Goal: Task Accomplishment & Management: Manage account settings

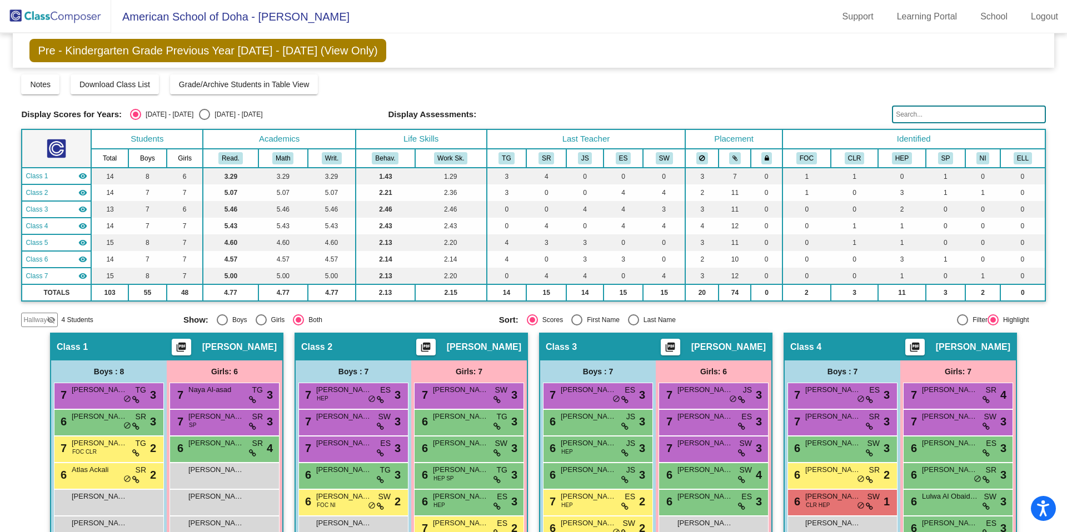
scroll to position [9, 0]
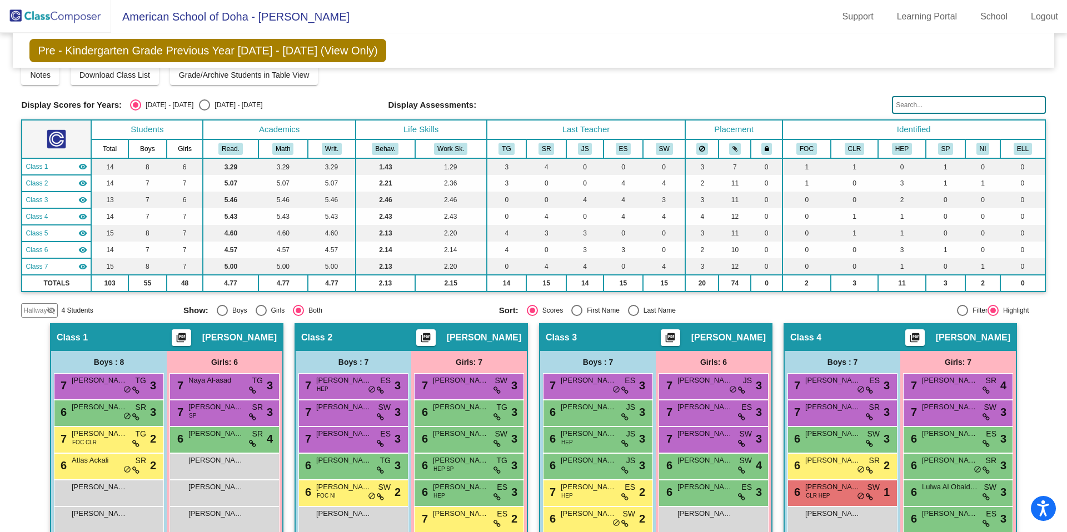
drag, startPoint x: 192, startPoint y: 106, endPoint x: 201, endPoint y: 106, distance: 8.9
click at [199, 106] on div "Select an option" at bounding box center [204, 104] width 11 height 11
click at [204, 111] on input "[DATE] - [DATE]" at bounding box center [204, 111] width 1 height 1
radio input "true"
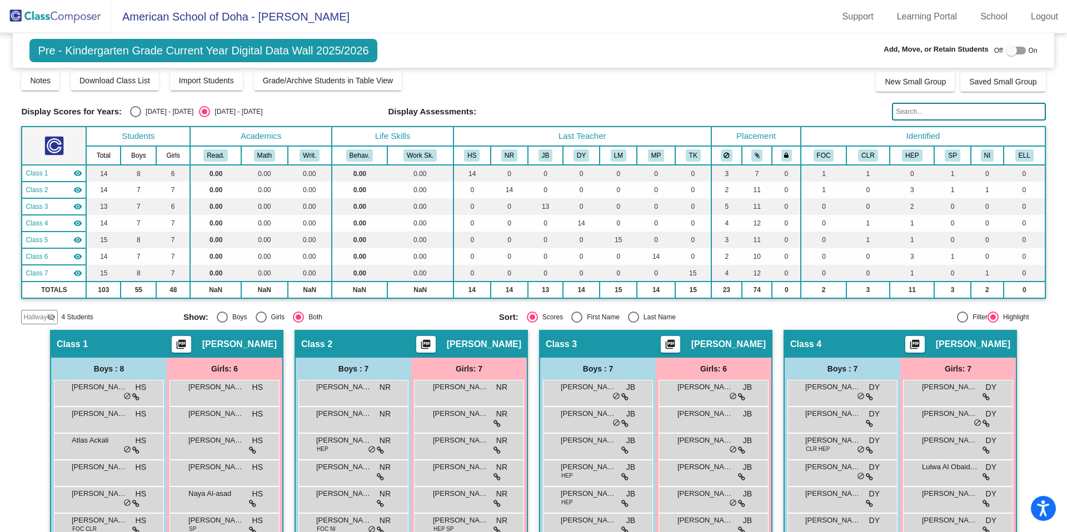
scroll to position [4, 0]
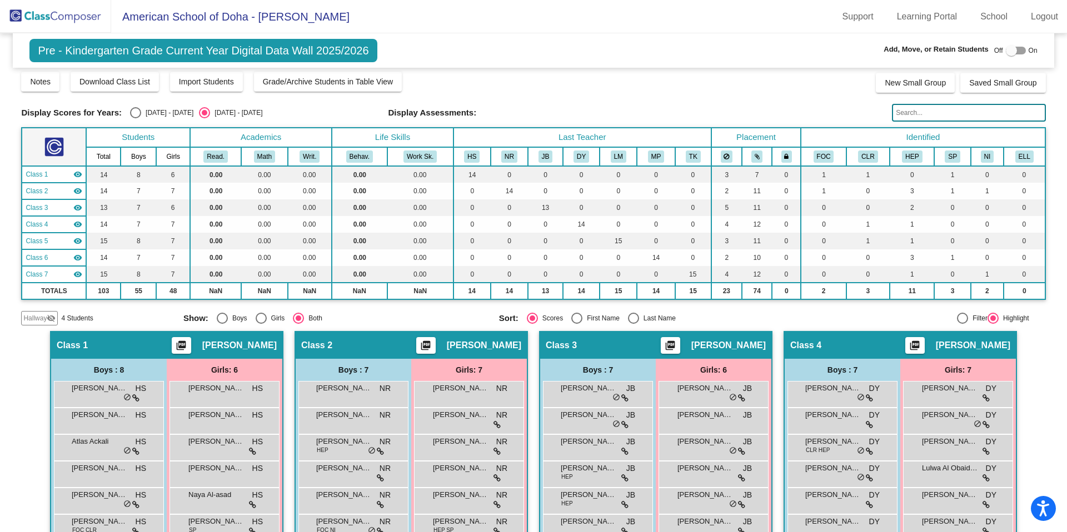
click at [64, 19] on img at bounding box center [55, 16] width 111 height 33
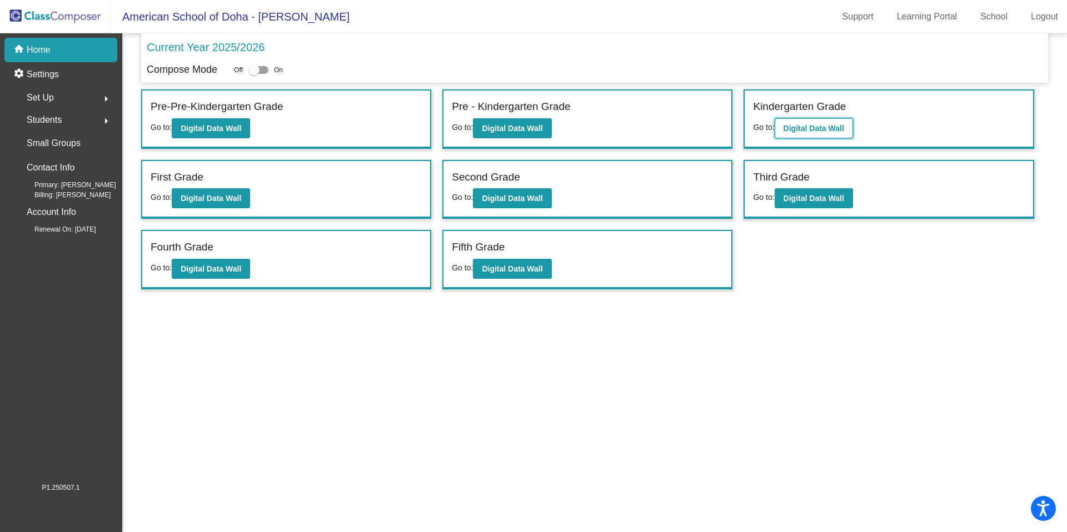
click at [824, 130] on b "Digital Data Wall" at bounding box center [813, 128] width 61 height 9
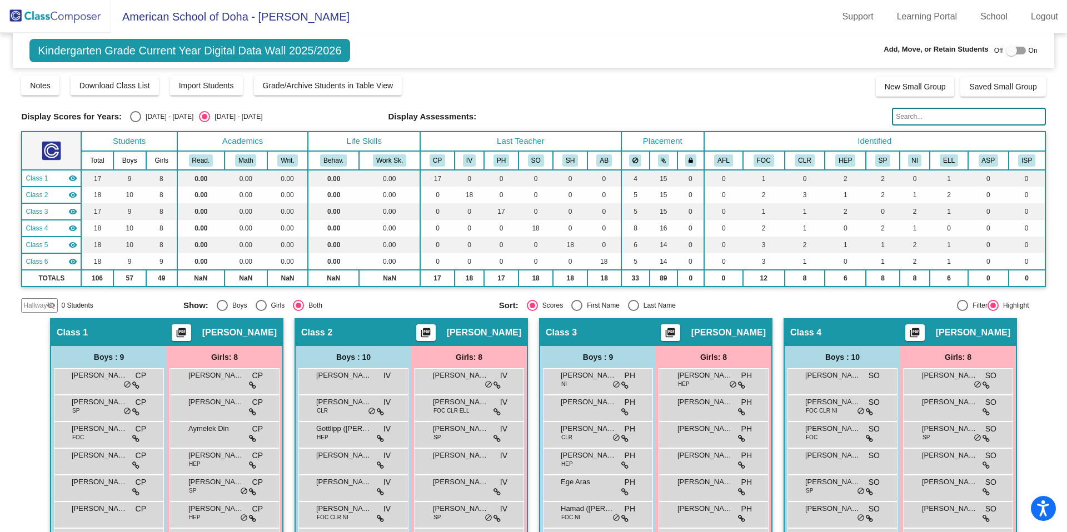
scroll to position [7, 0]
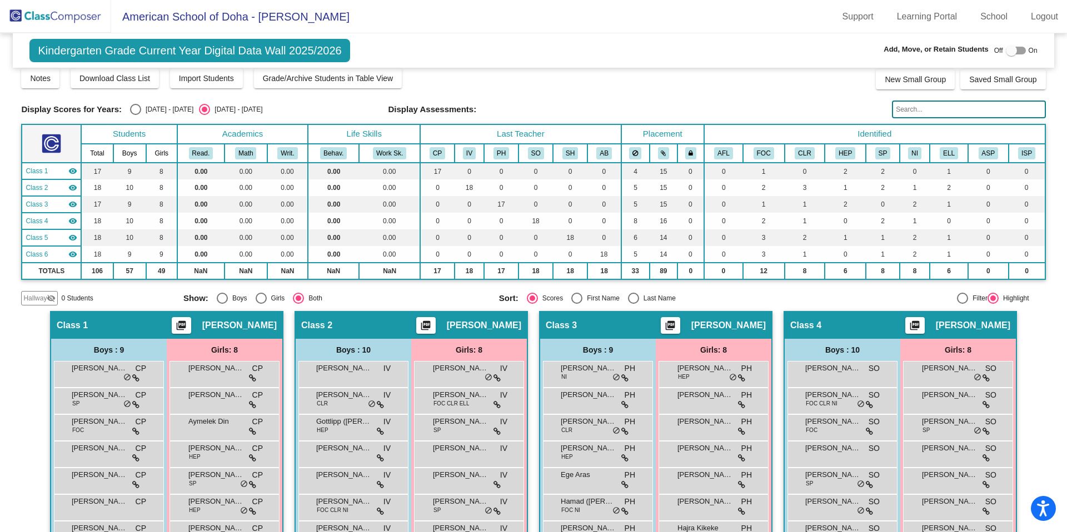
click at [909, 112] on input "text" at bounding box center [968, 110] width 153 height 18
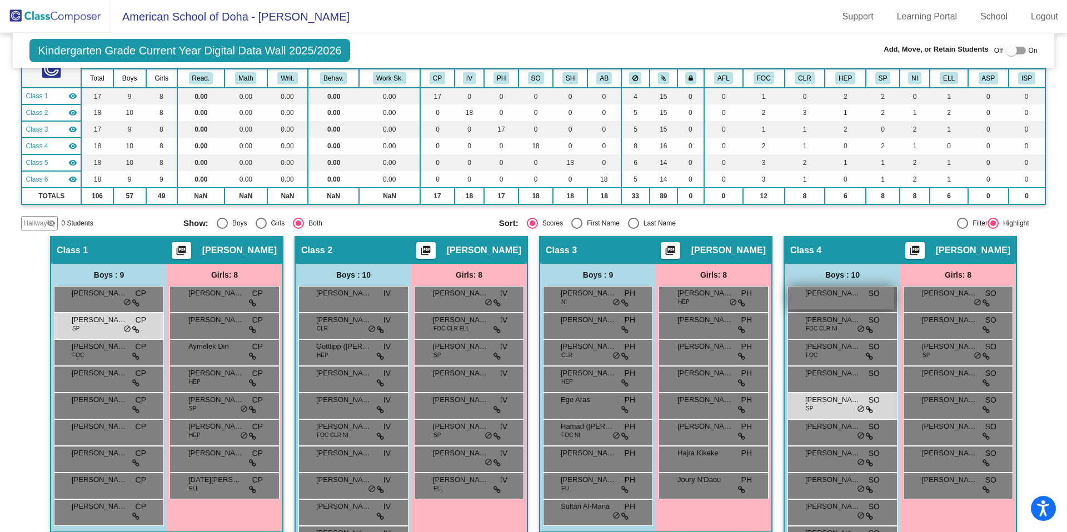
scroll to position [99, 0]
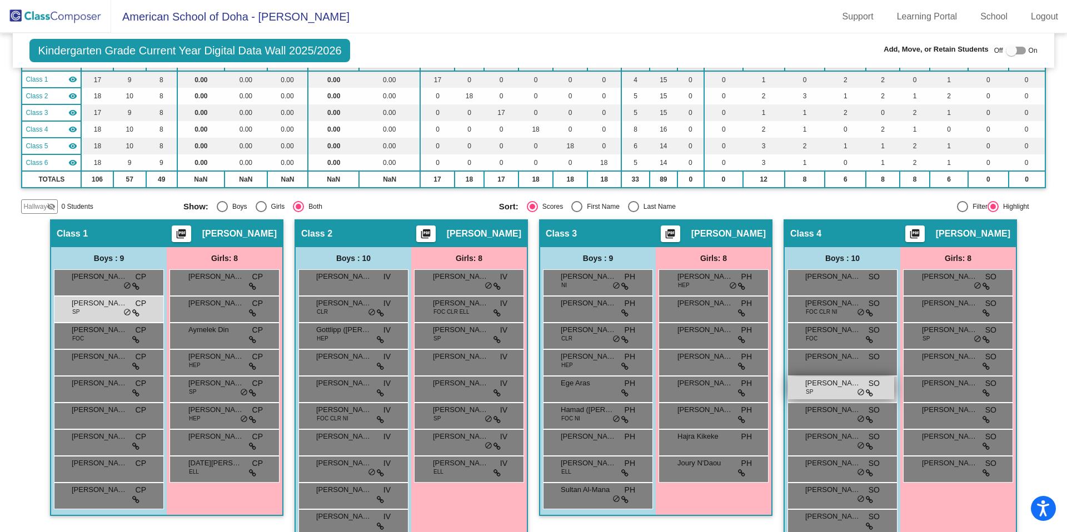
click at [813, 384] on span "[PERSON_NAME]" at bounding box center [833, 383] width 56 height 11
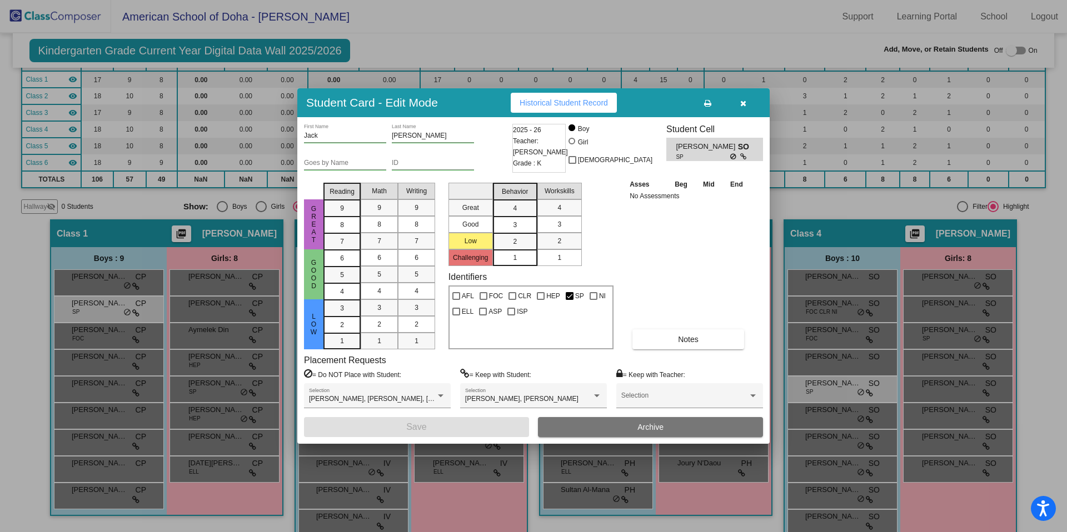
click at [812, 383] on div at bounding box center [533, 266] width 1067 height 532
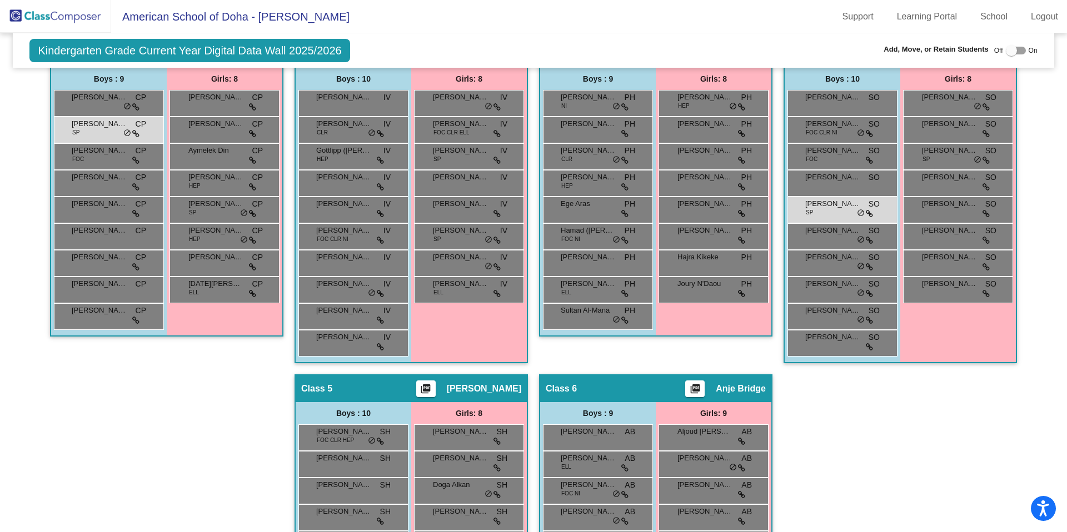
scroll to position [302, 0]
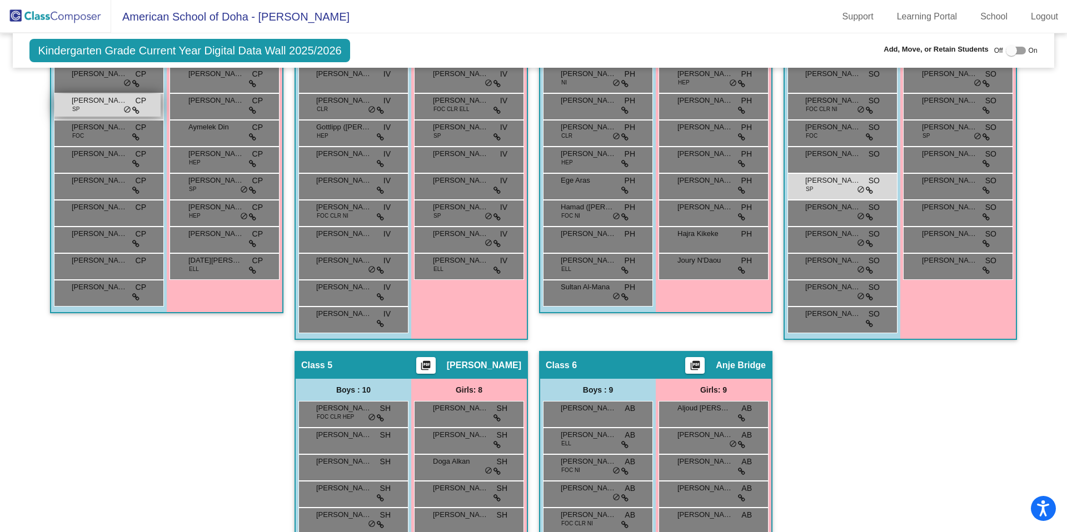
click at [100, 107] on div "[PERSON_NAME] SP CP lock do_not_disturb_alt" at bounding box center [107, 105] width 106 height 23
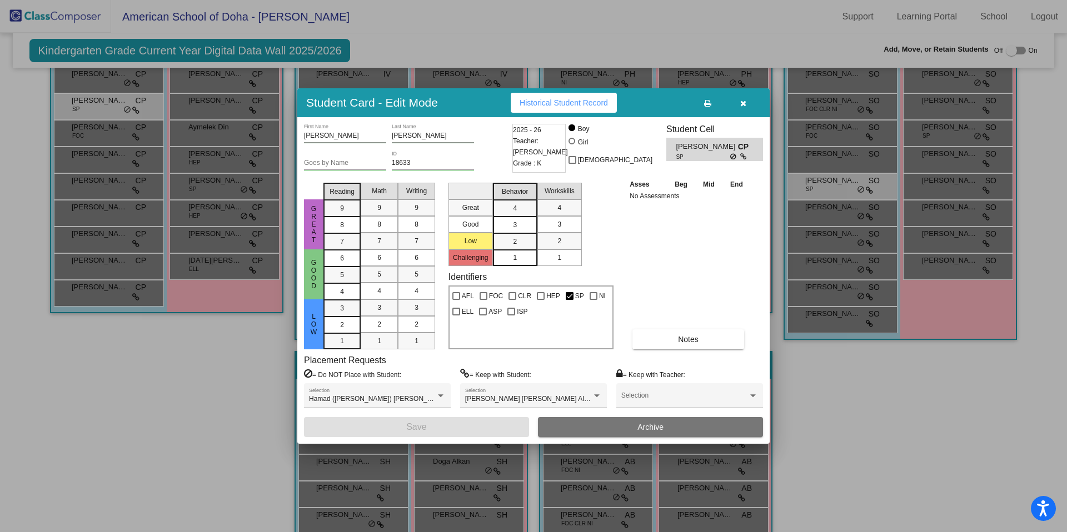
click at [93, 107] on div at bounding box center [533, 266] width 1067 height 532
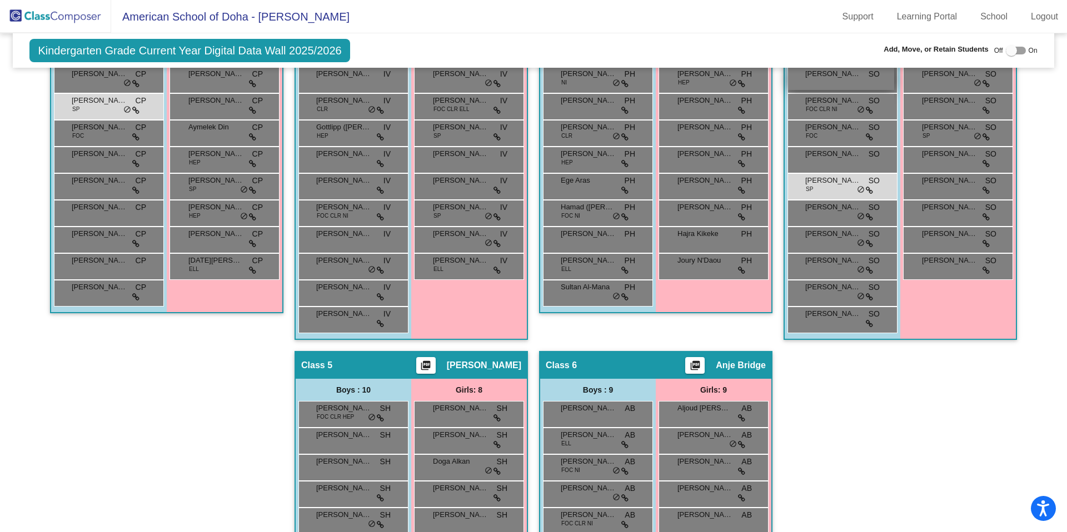
scroll to position [0, 0]
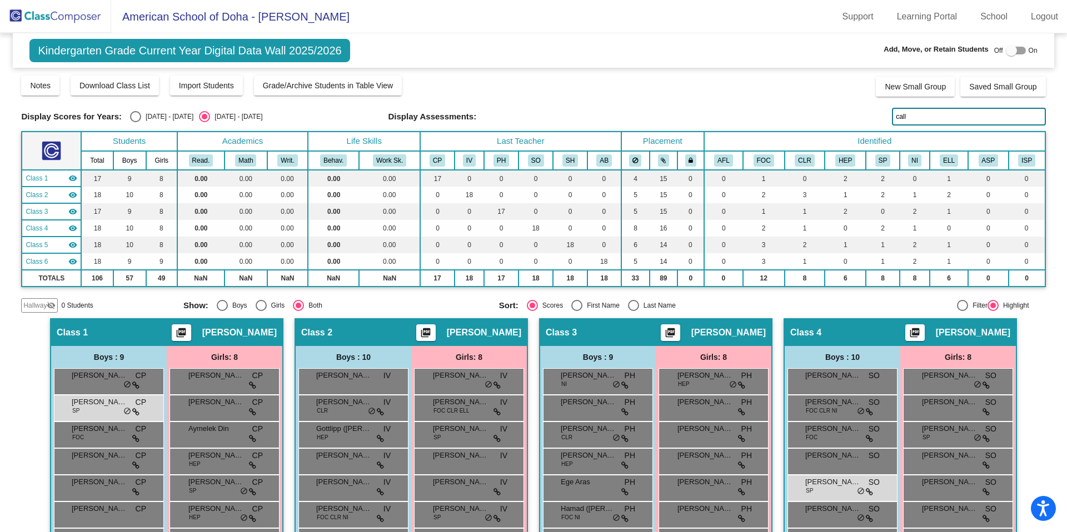
click at [922, 116] on input "call" at bounding box center [968, 117] width 153 height 18
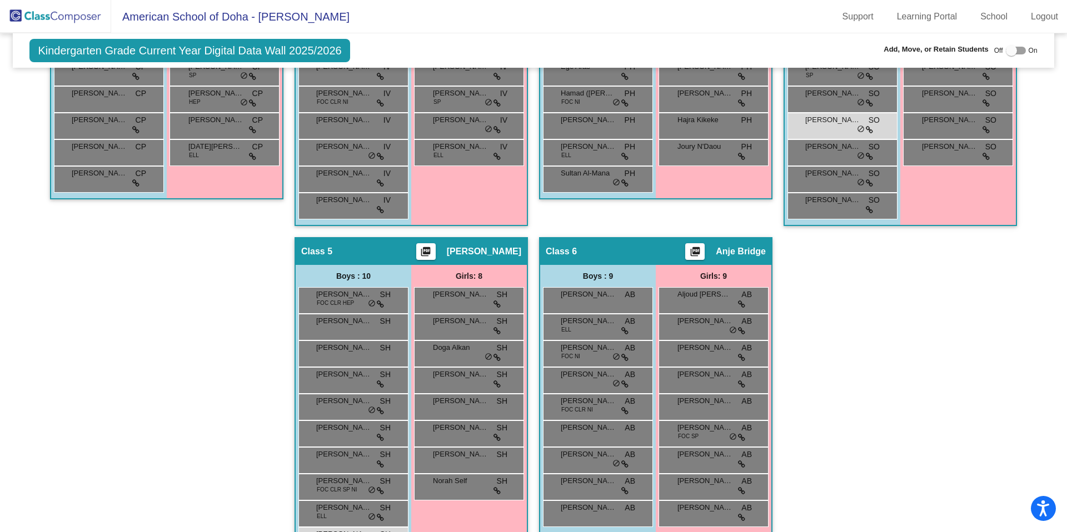
scroll to position [455, 0]
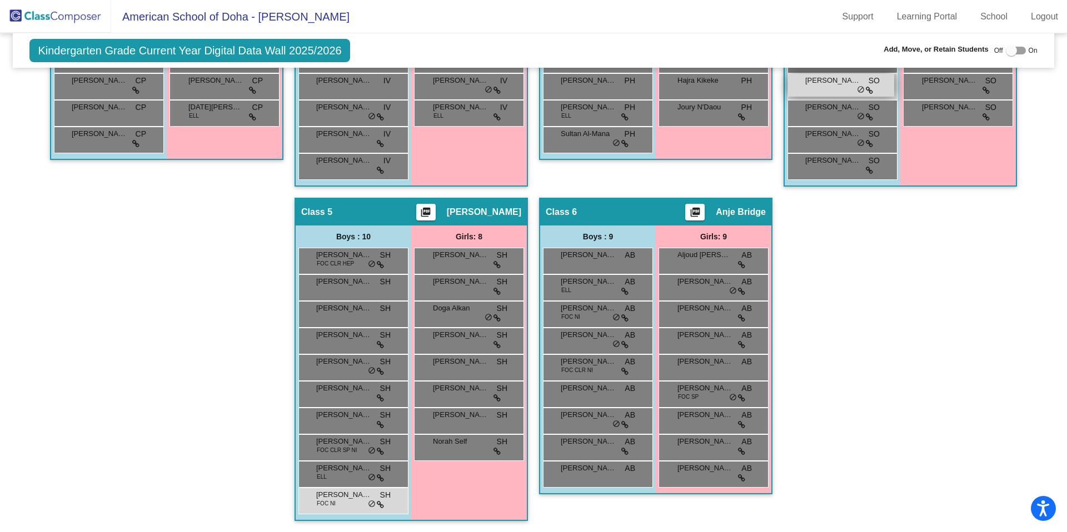
click at [829, 88] on div "[PERSON_NAME] SO lock do_not_disturb_alt" at bounding box center [841, 85] width 106 height 23
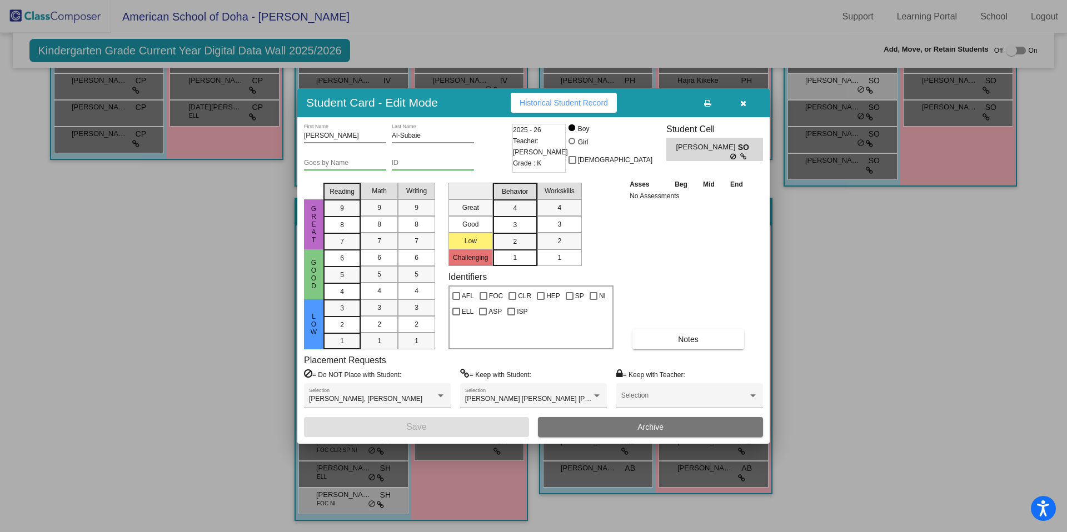
click at [746, 106] on button "button" at bounding box center [743, 103] width 36 height 20
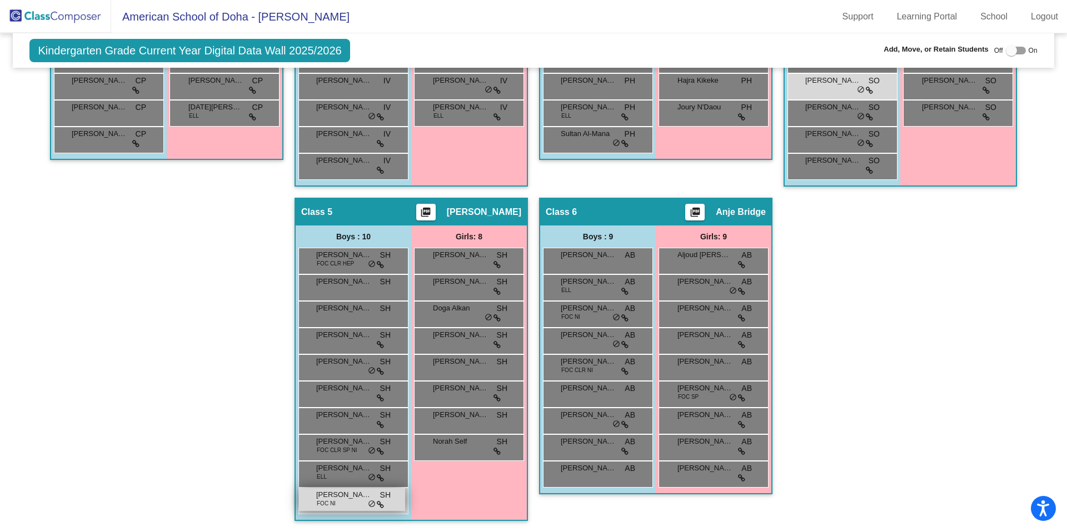
click at [344, 503] on div "[PERSON_NAME] FOC NI SH lock do_not_disturb_alt" at bounding box center [352, 499] width 106 height 23
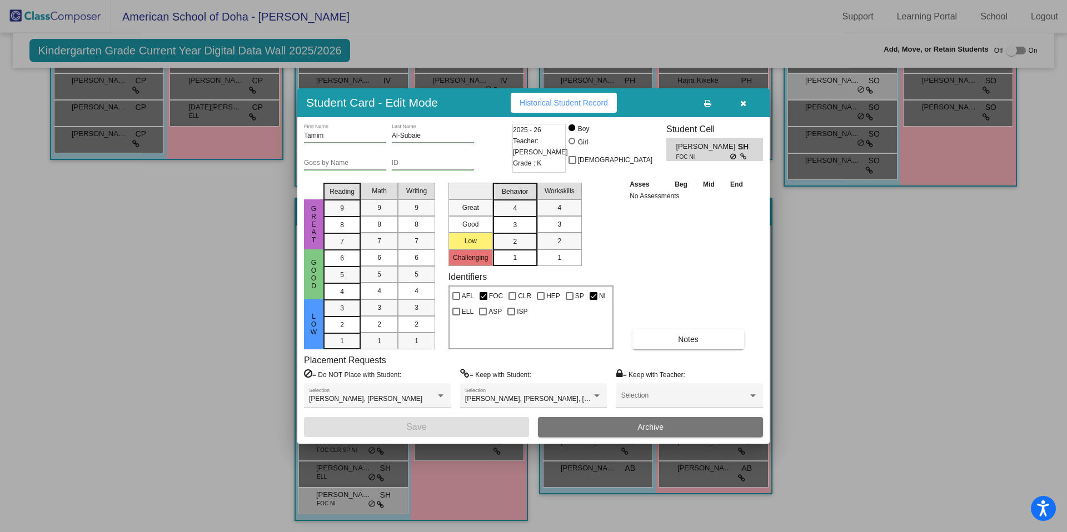
click at [751, 104] on button "button" at bounding box center [743, 103] width 36 height 20
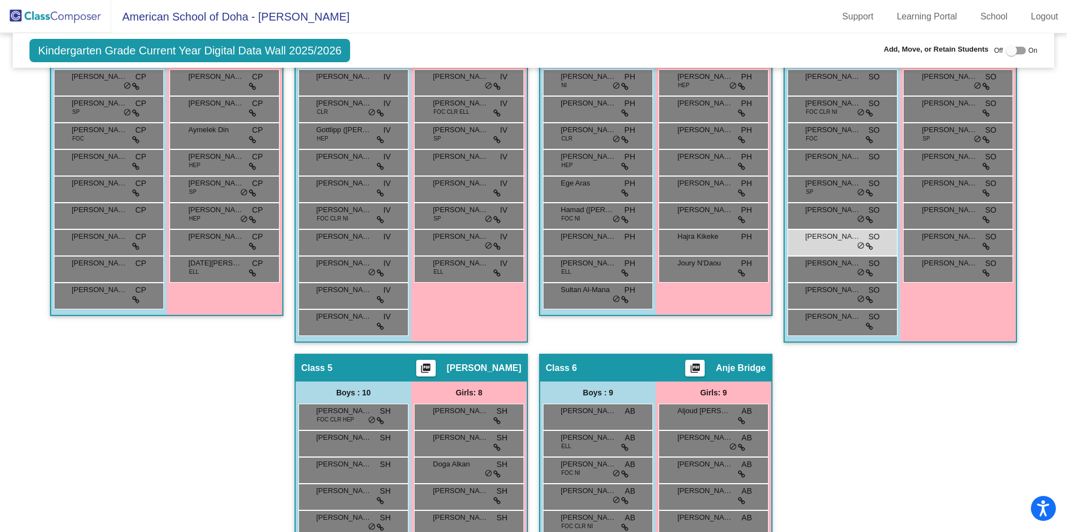
scroll to position [0, 0]
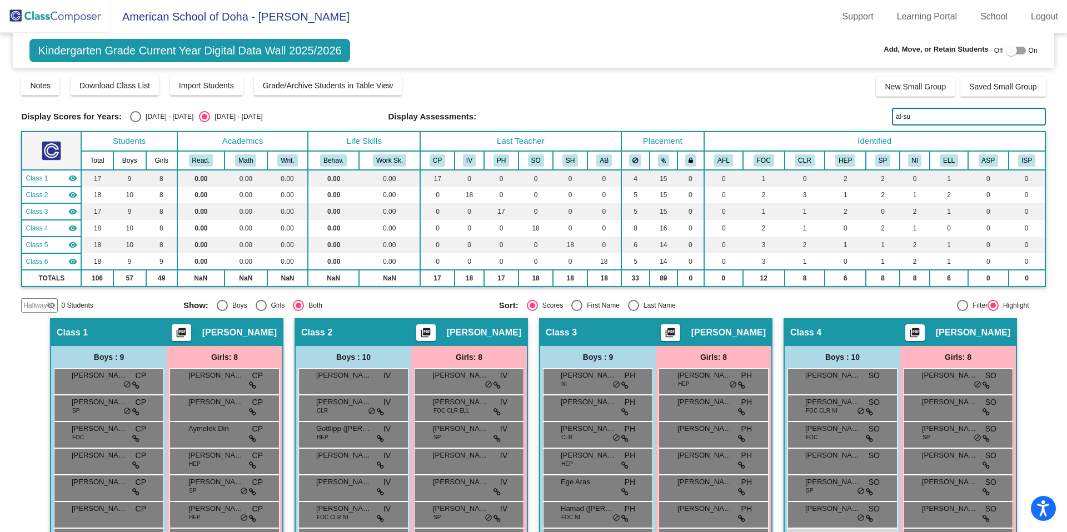
click at [908, 116] on input "al-su" at bounding box center [968, 117] width 153 height 18
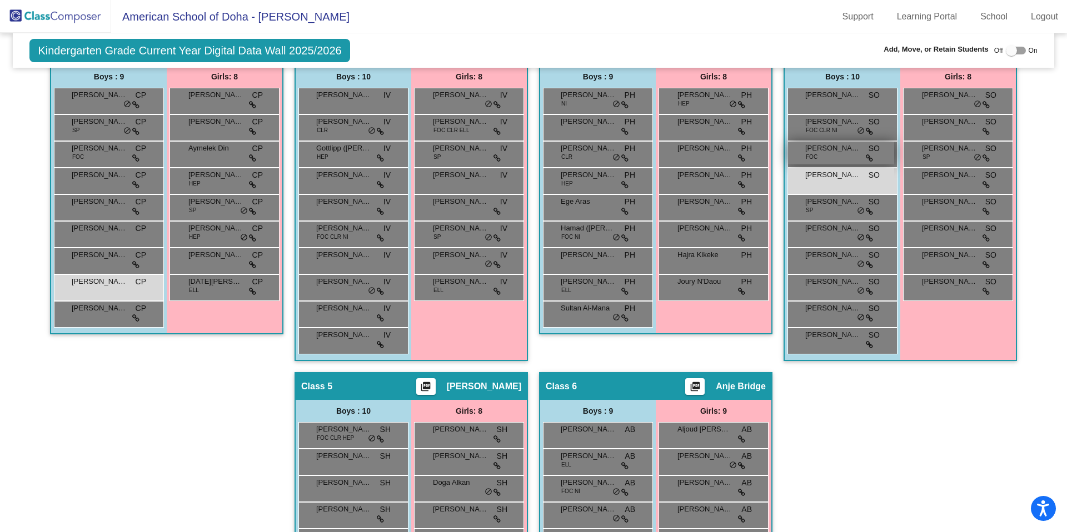
scroll to position [279, 0]
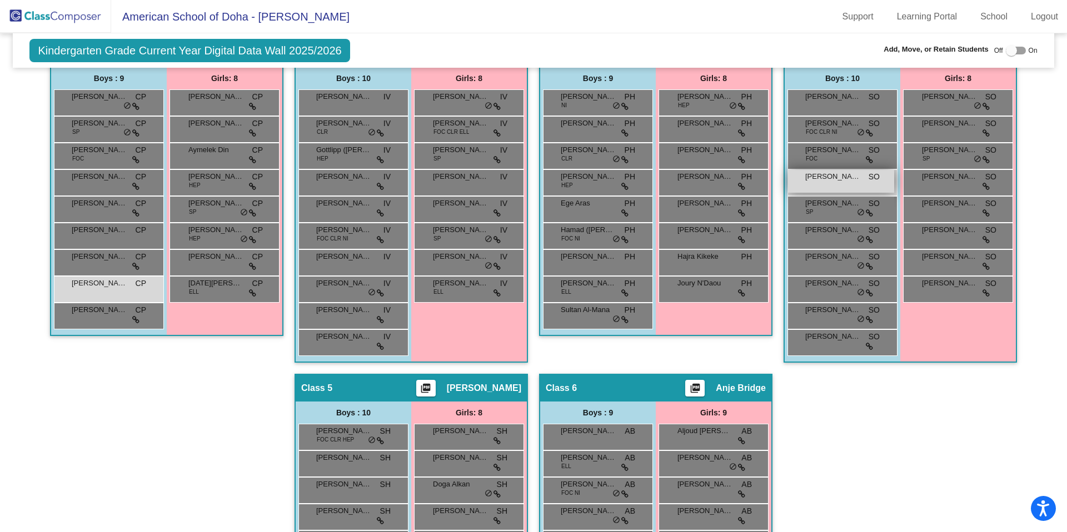
type input "alt"
click at [846, 182] on span "[PERSON_NAME]" at bounding box center [833, 176] width 56 height 11
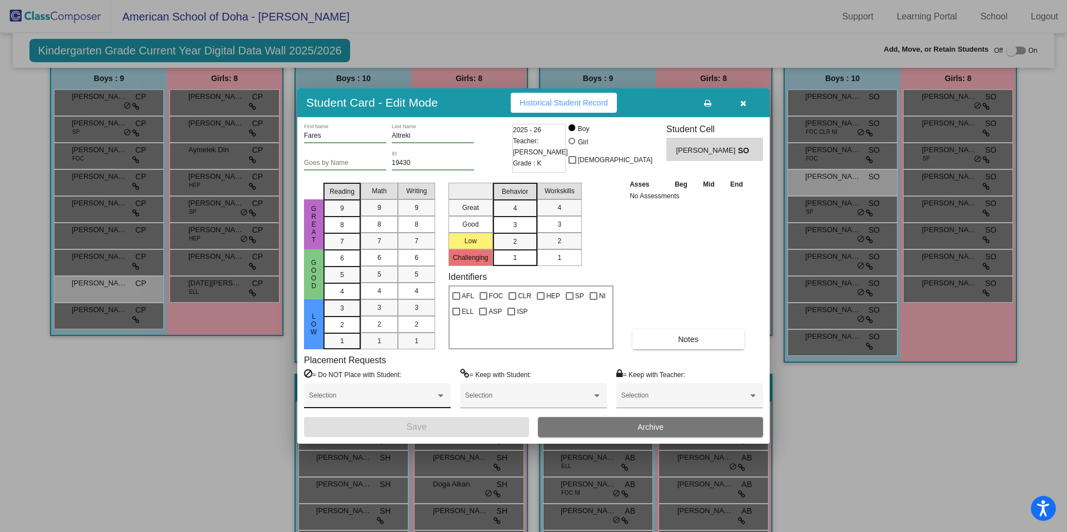
click at [432, 394] on div "Selection" at bounding box center [377, 398] width 137 height 20
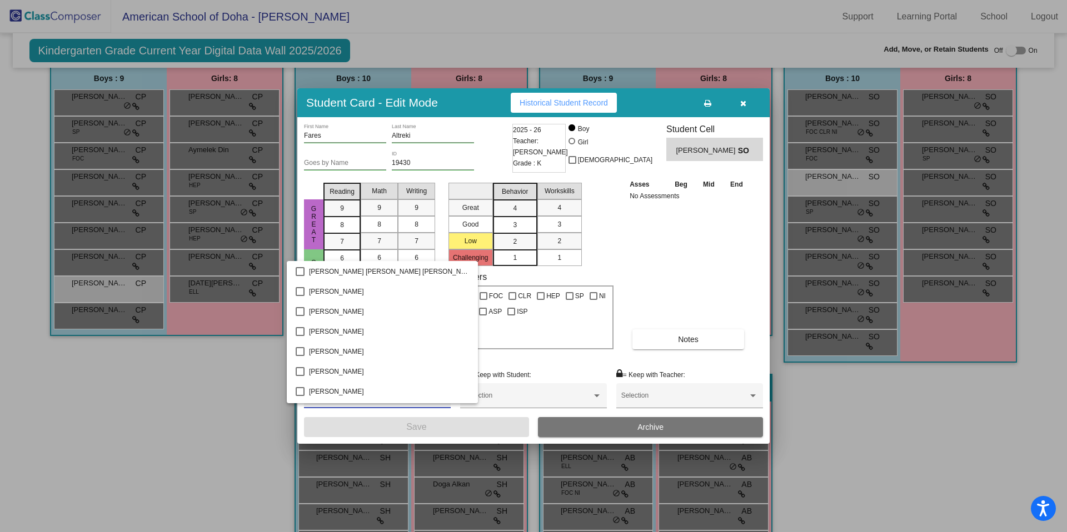
scroll to position [1750, 0]
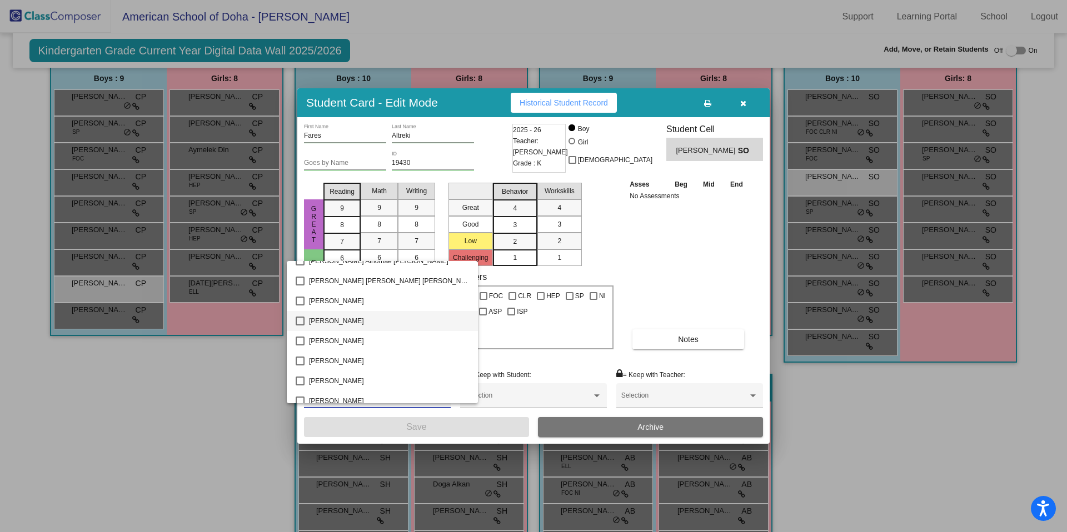
click at [301, 322] on mat-pseudo-checkbox at bounding box center [300, 321] width 9 height 9
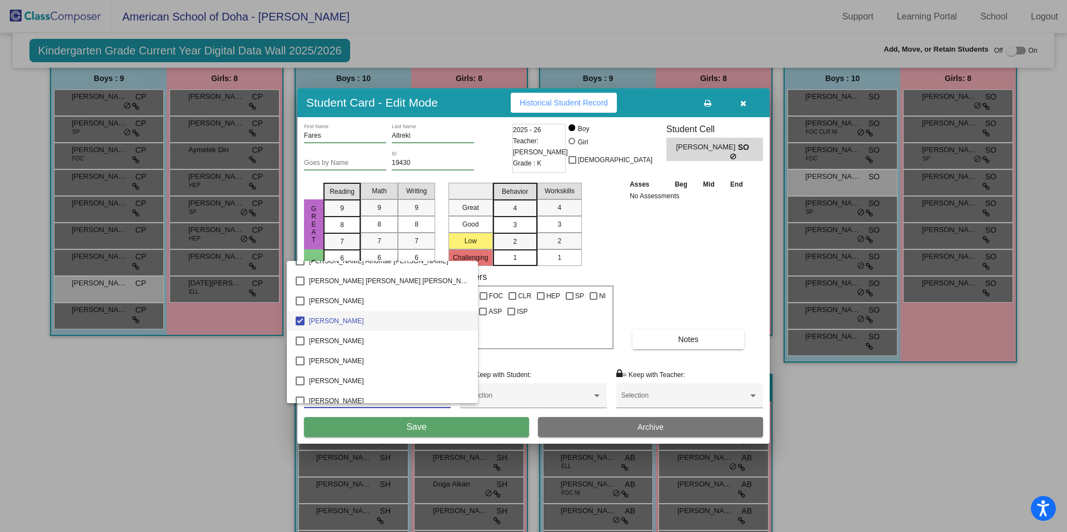
click at [419, 426] on div at bounding box center [533, 266] width 1067 height 532
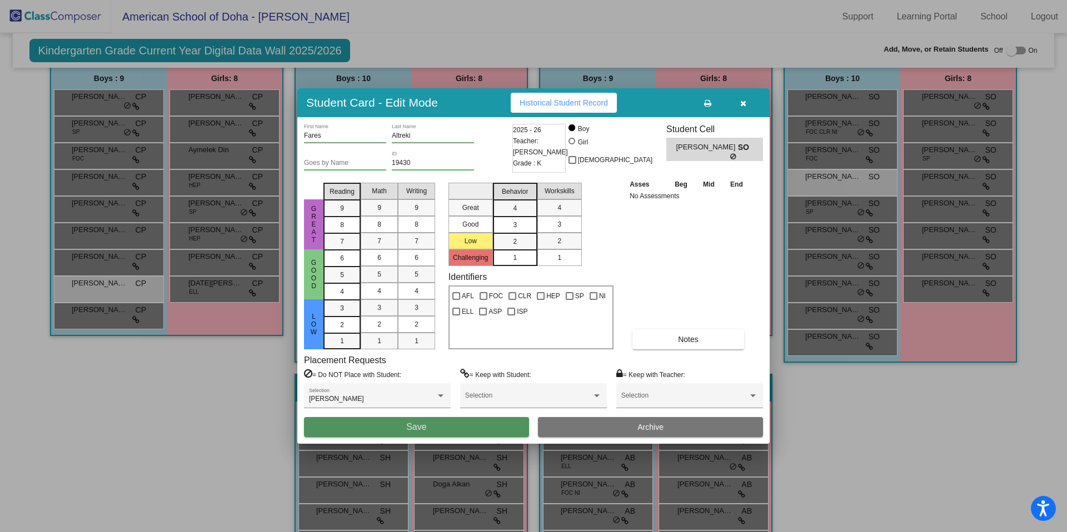
click at [421, 427] on span "Save" at bounding box center [416, 426] width 20 height 9
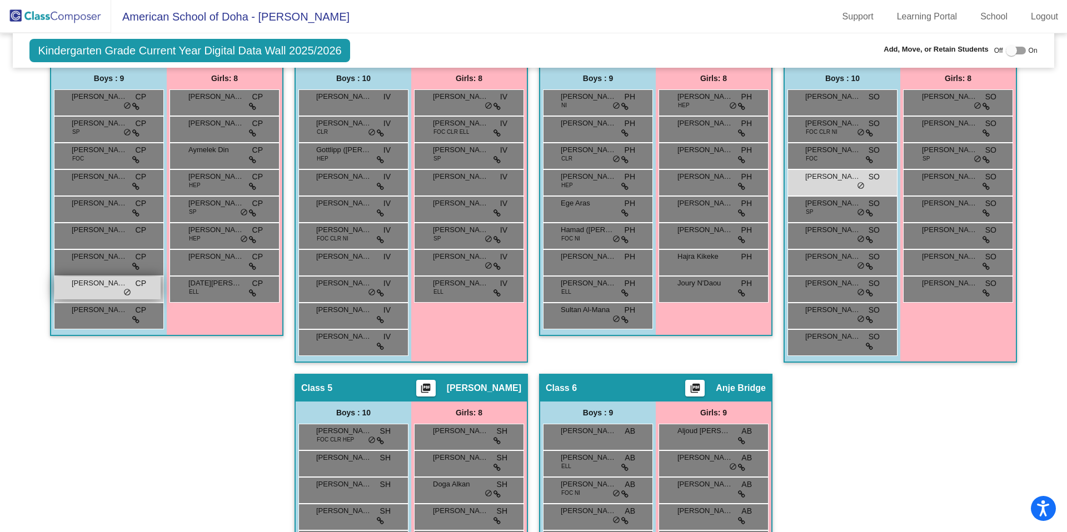
click at [77, 287] on span "[PERSON_NAME]" at bounding box center [100, 283] width 56 height 11
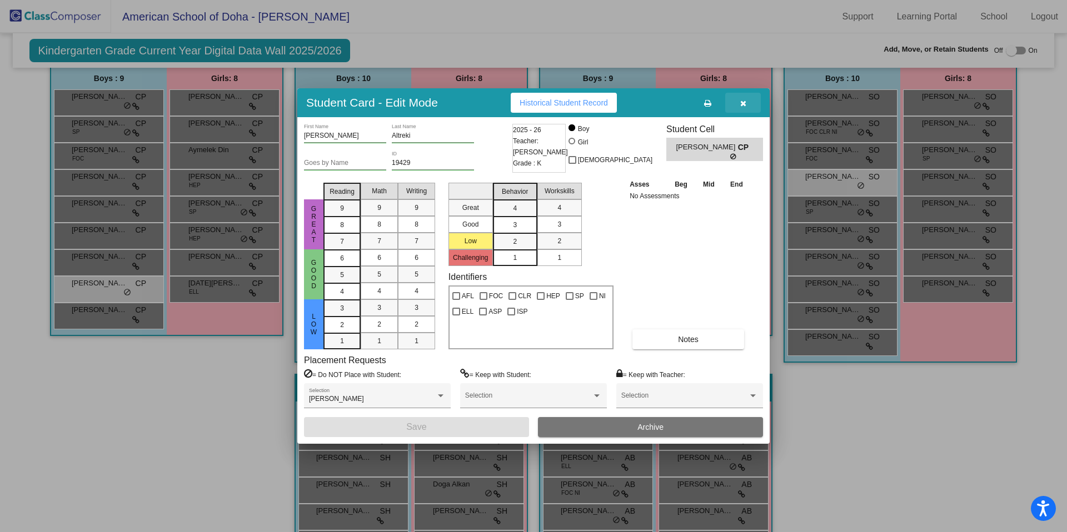
click at [743, 105] on icon "button" at bounding box center [743, 103] width 6 height 8
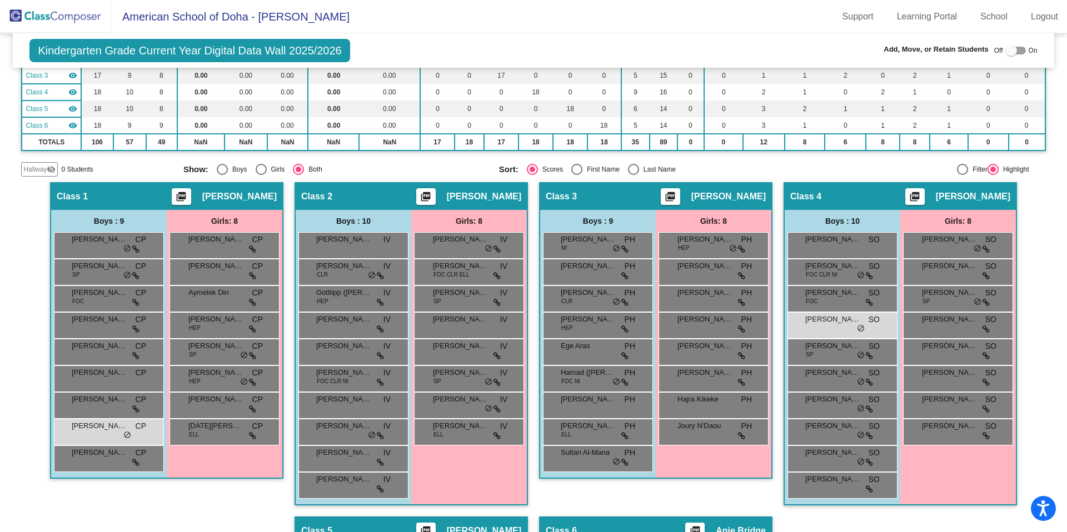
scroll to position [0, 0]
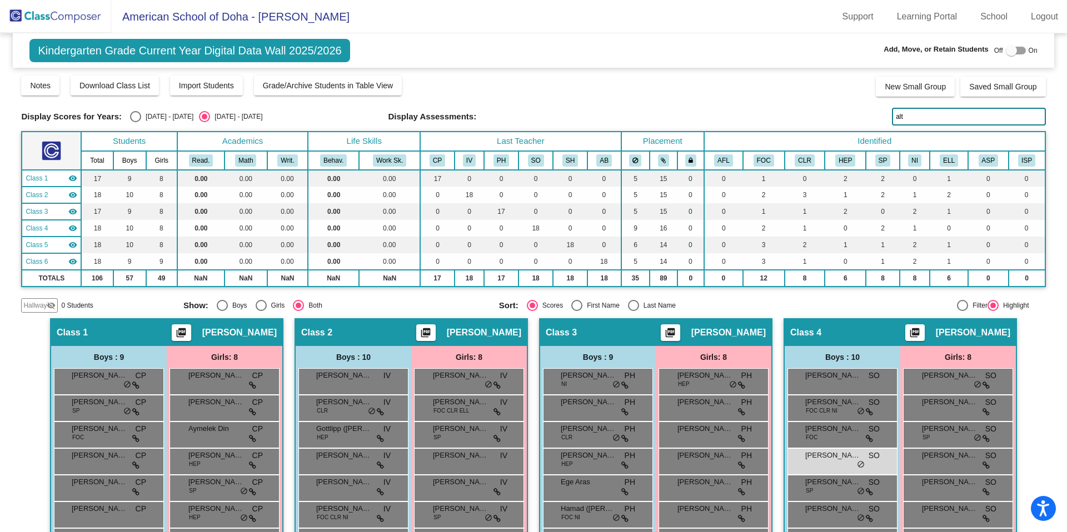
click at [45, 12] on img at bounding box center [55, 16] width 111 height 33
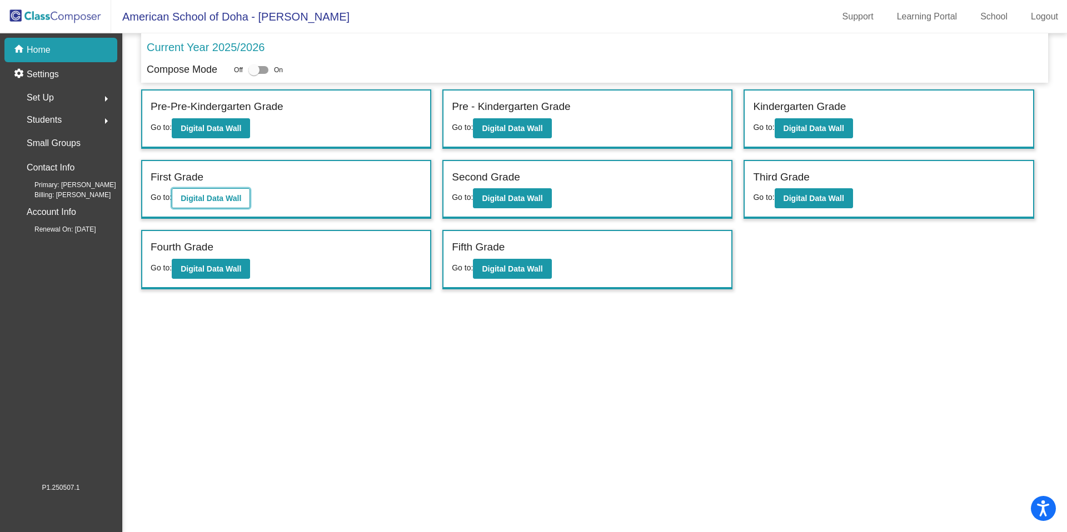
click at [221, 196] on b "Digital Data Wall" at bounding box center [211, 198] width 61 height 9
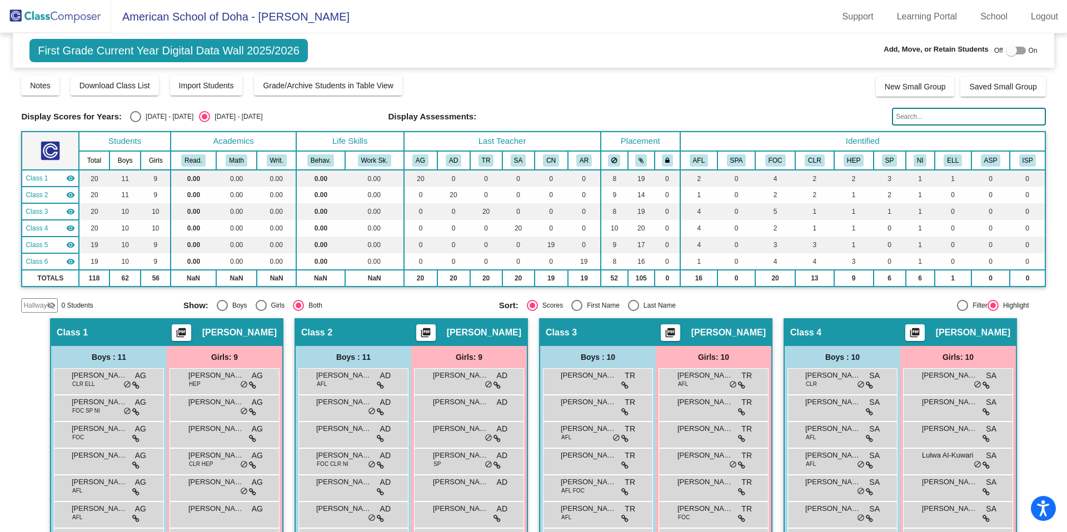
click at [929, 116] on input "text" at bounding box center [968, 117] width 153 height 18
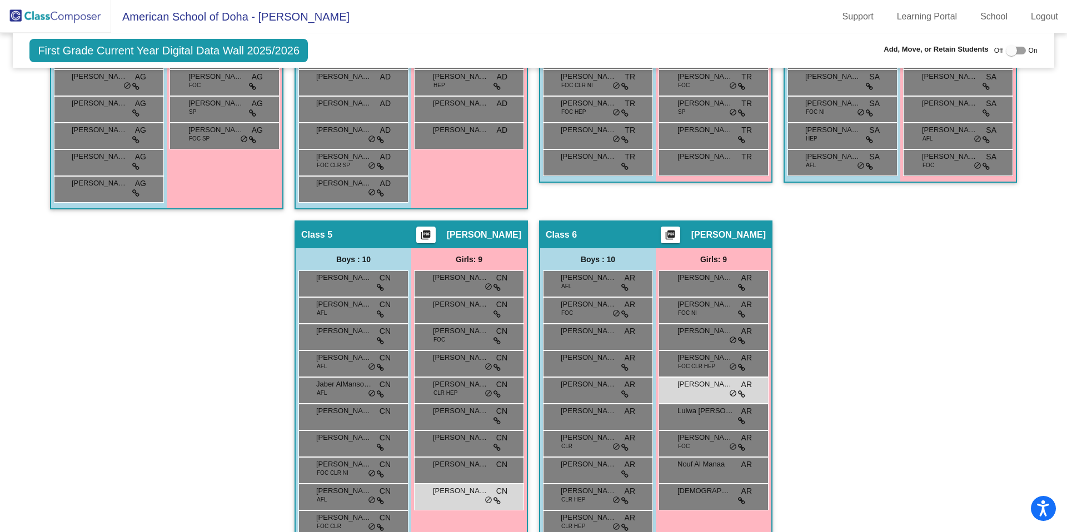
scroll to position [482, 0]
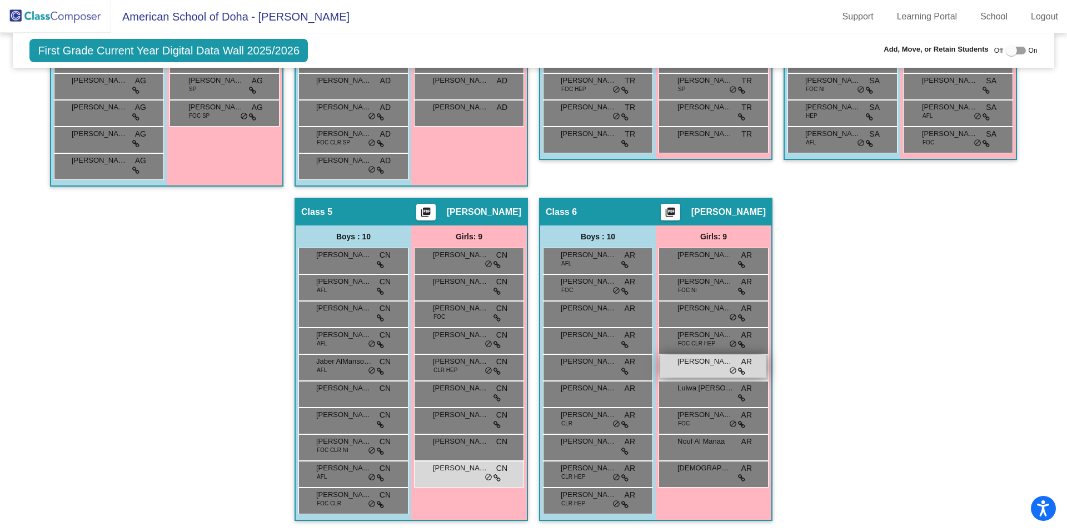
click at [691, 369] on div "[PERSON_NAME] AR lock do_not_disturb_alt" at bounding box center [713, 366] width 106 height 23
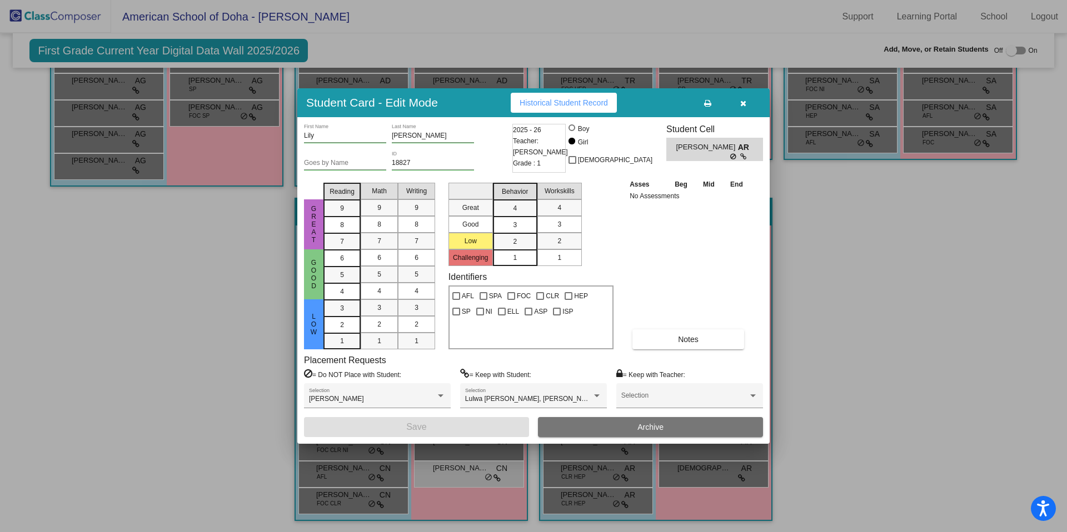
click at [857, 355] on div at bounding box center [533, 266] width 1067 height 532
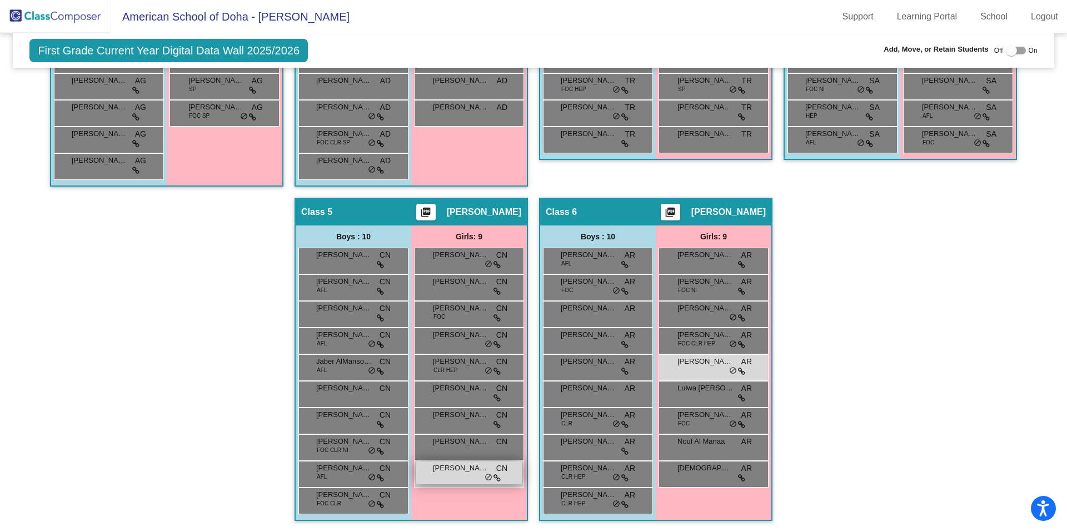
click at [437, 472] on span "[PERSON_NAME]" at bounding box center [461, 468] width 56 height 11
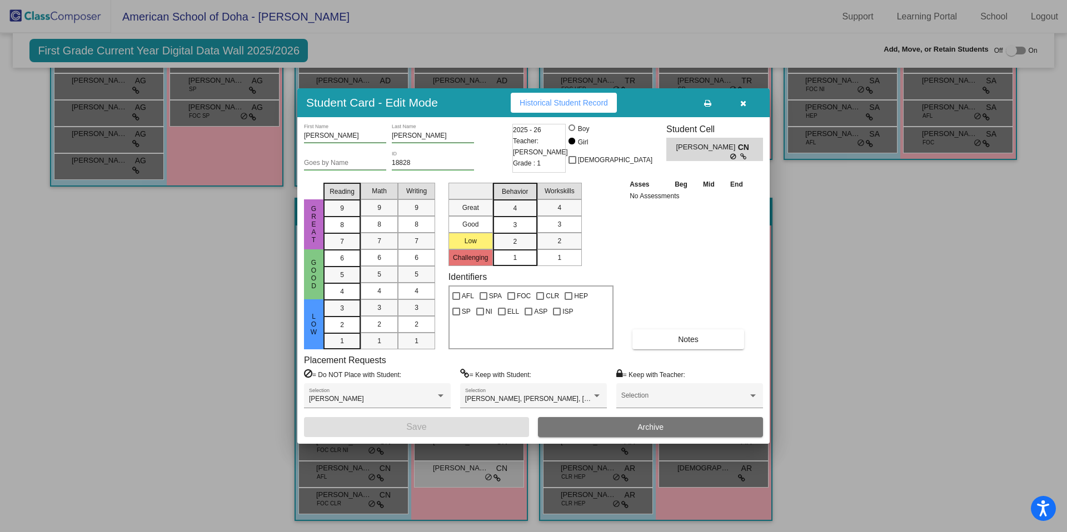
click at [812, 398] on div at bounding box center [533, 266] width 1067 height 532
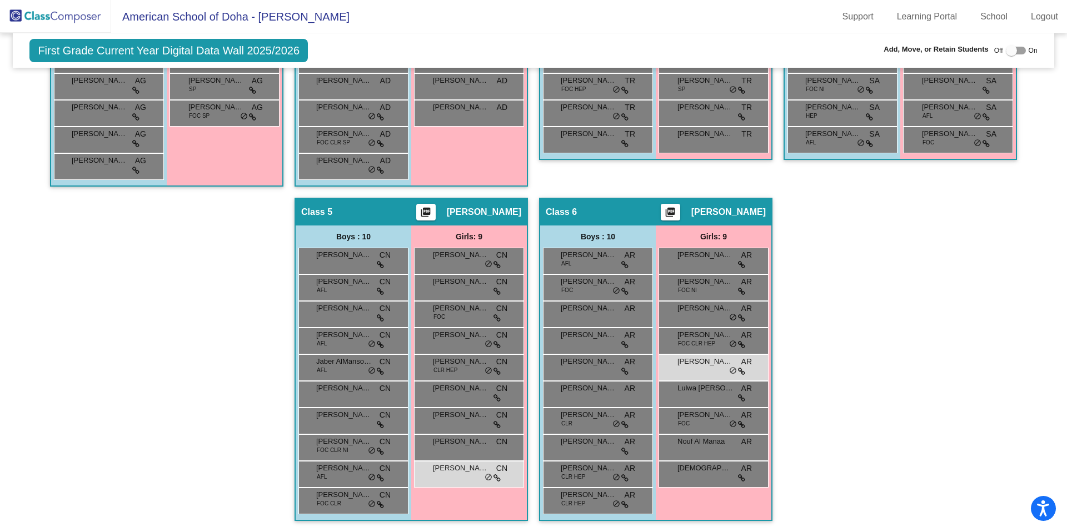
scroll to position [0, 0]
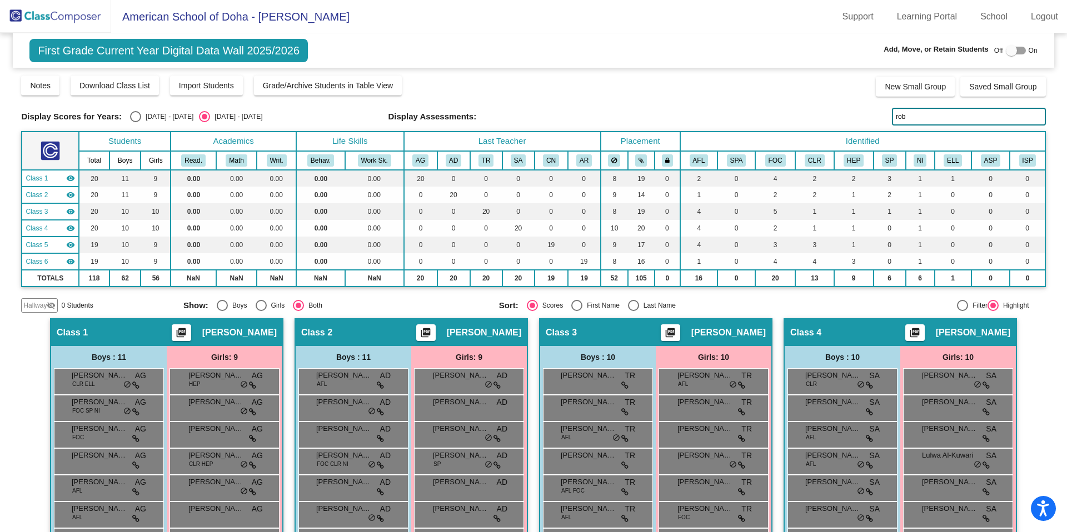
click at [923, 112] on input "rob" at bounding box center [968, 117] width 153 height 18
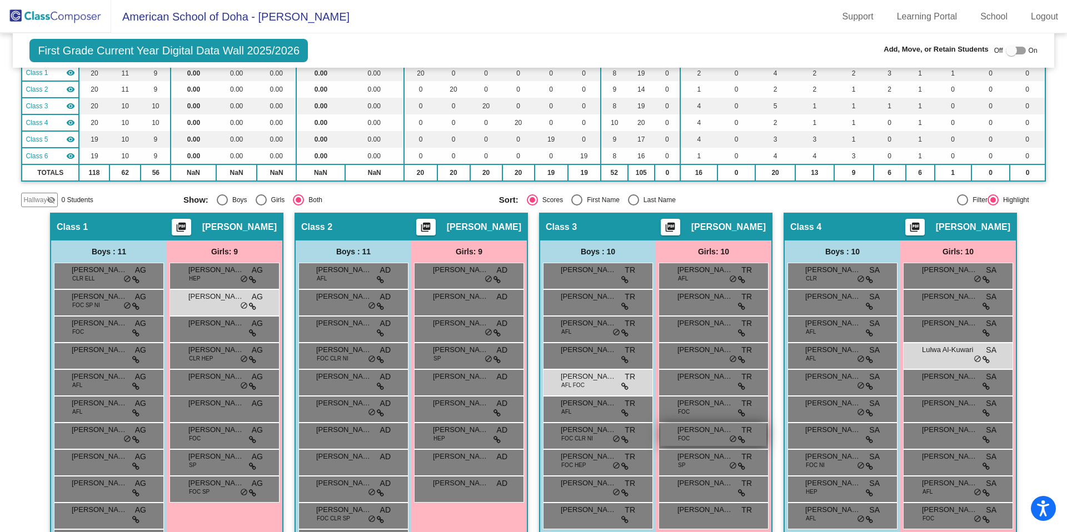
scroll to position [109, 0]
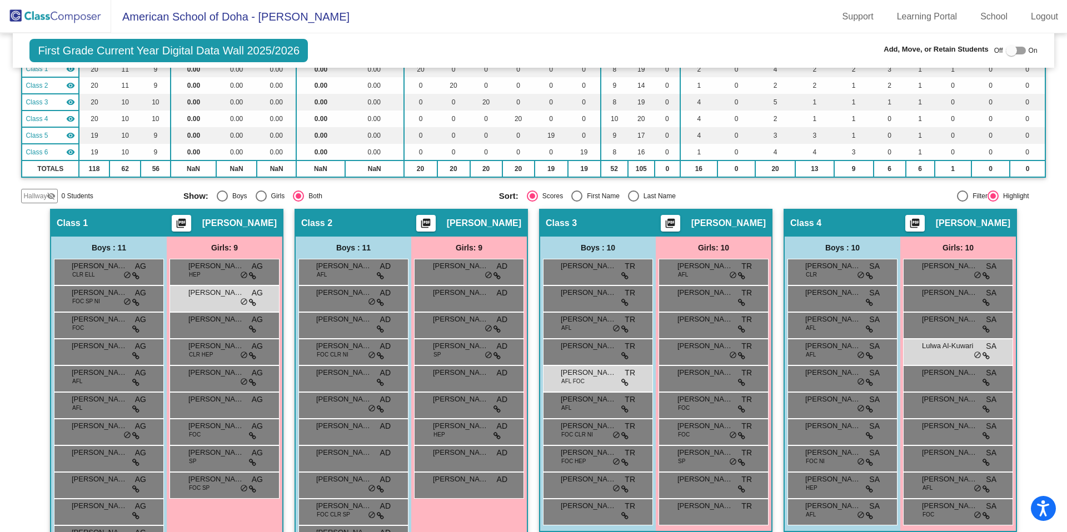
type input "al-ku"
click at [935, 356] on div "Lulwa Al-Kuwari SA lock do_not_disturb_alt" at bounding box center [957, 350] width 106 height 23
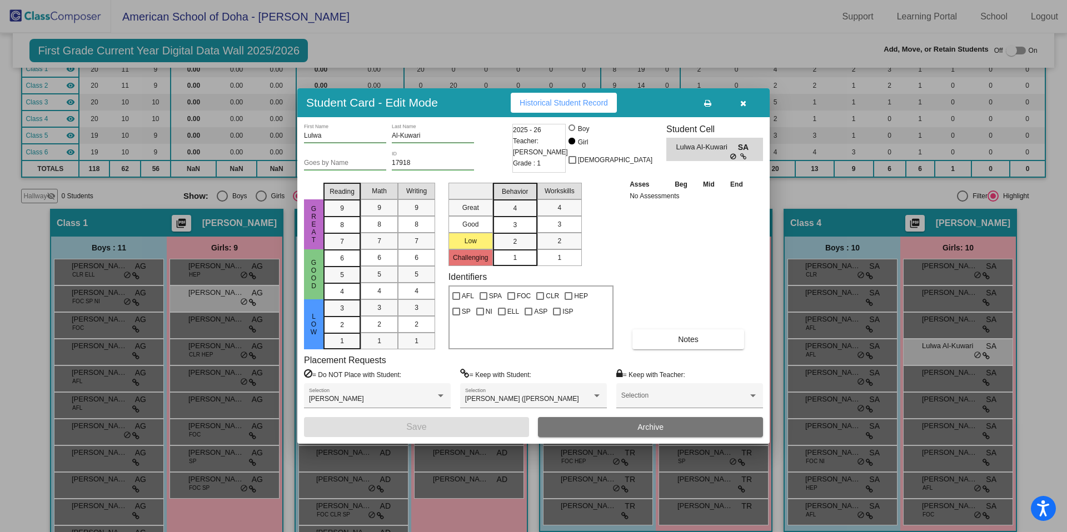
drag, startPoint x: 866, startPoint y: 197, endPoint x: 829, endPoint y: 210, distance: 39.4
click at [866, 197] on div at bounding box center [533, 266] width 1067 height 532
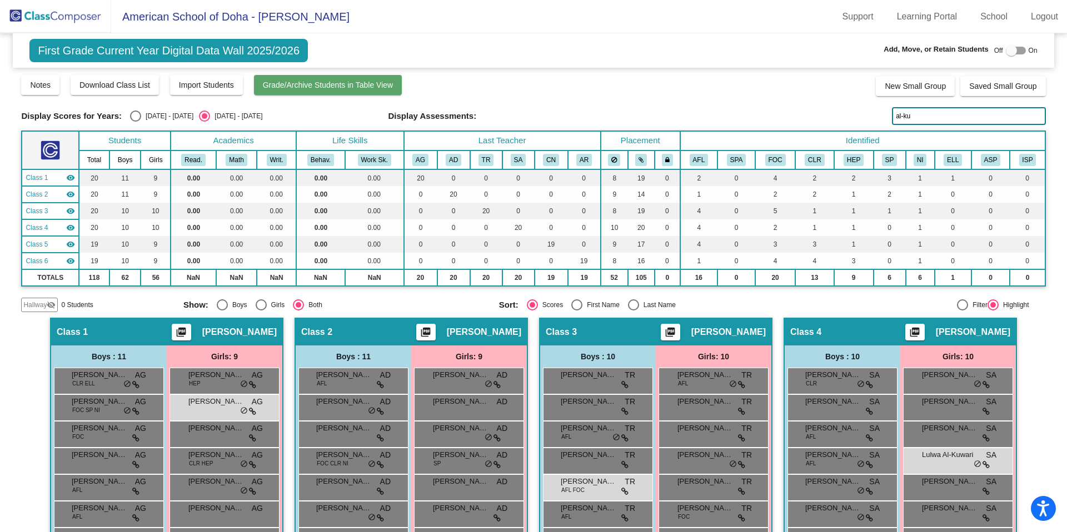
scroll to position [0, 0]
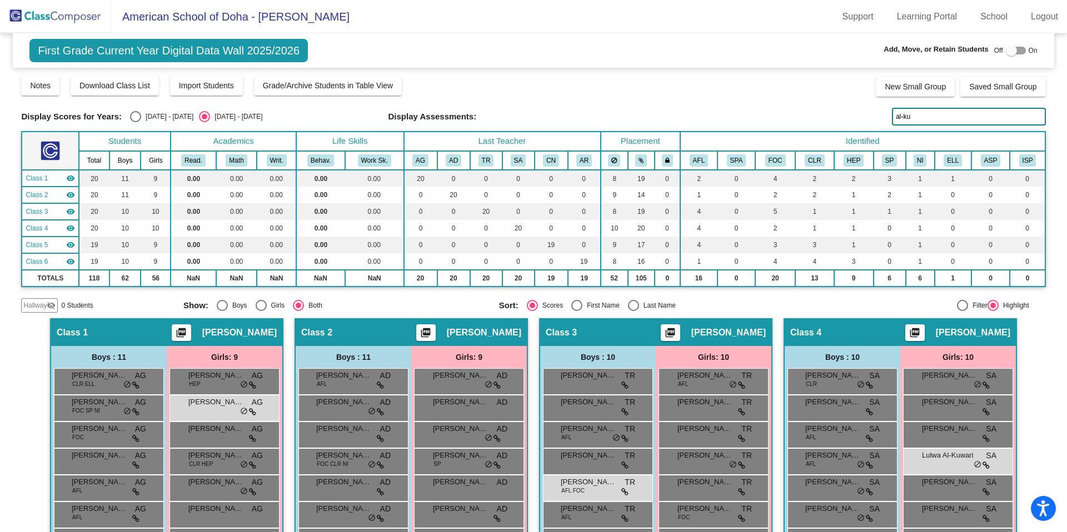
click at [88, 14] on img at bounding box center [55, 16] width 111 height 33
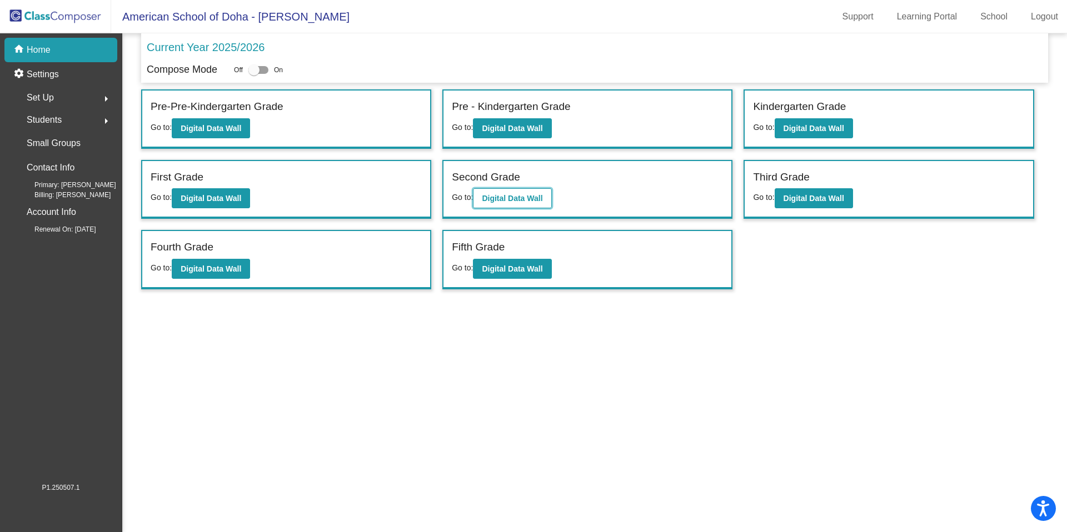
click at [527, 202] on b "Digital Data Wall" at bounding box center [512, 198] width 61 height 9
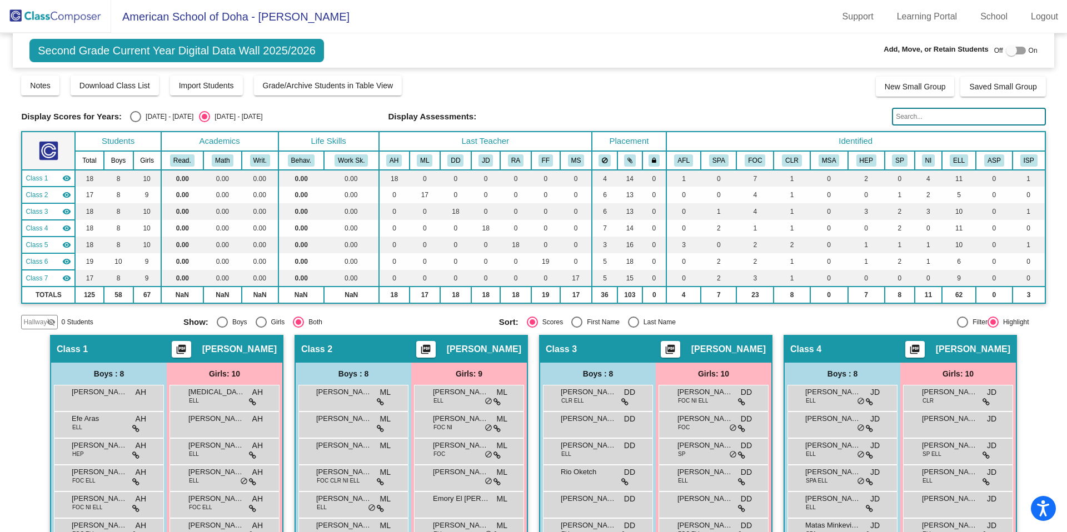
click at [922, 122] on input "text" at bounding box center [968, 117] width 153 height 18
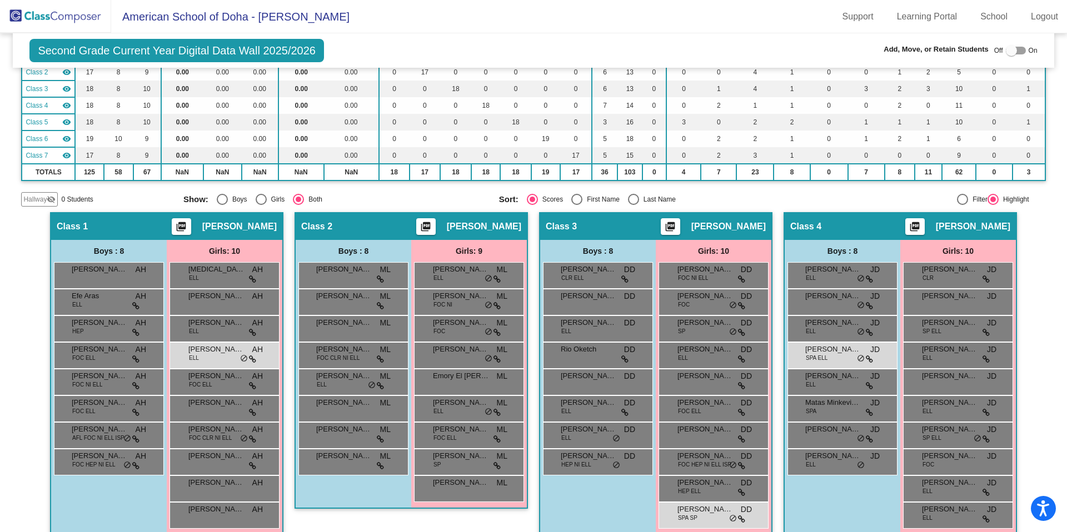
scroll to position [131, 0]
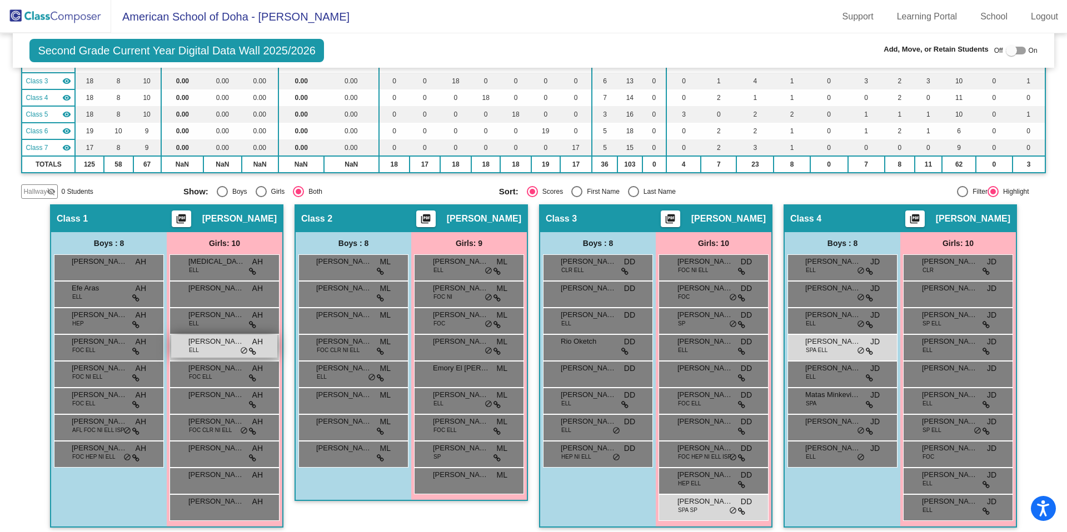
type input "fra"
click at [208, 352] on div "[PERSON_NAME] ELL AH lock do_not_disturb_alt" at bounding box center [224, 346] width 106 height 23
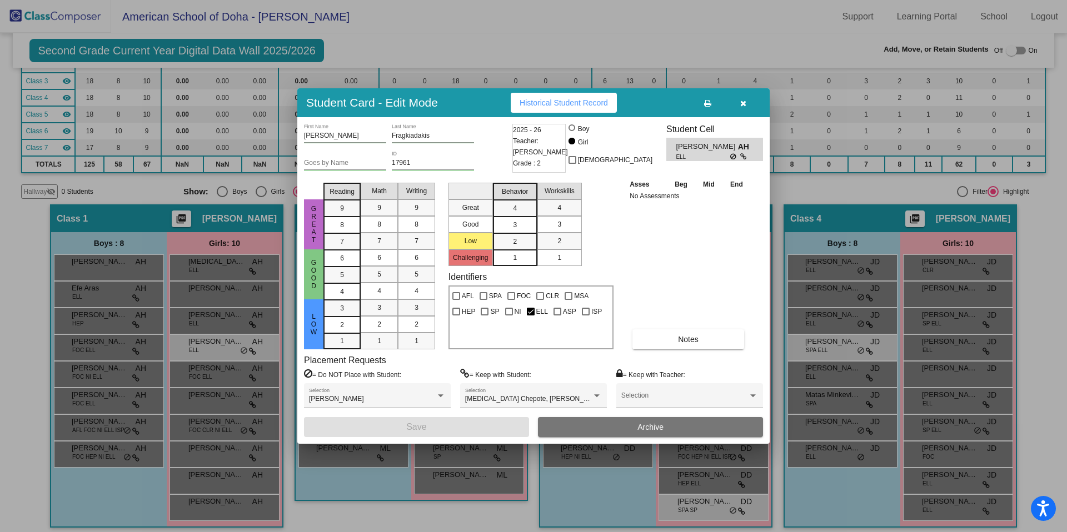
click at [829, 193] on div at bounding box center [533, 266] width 1067 height 532
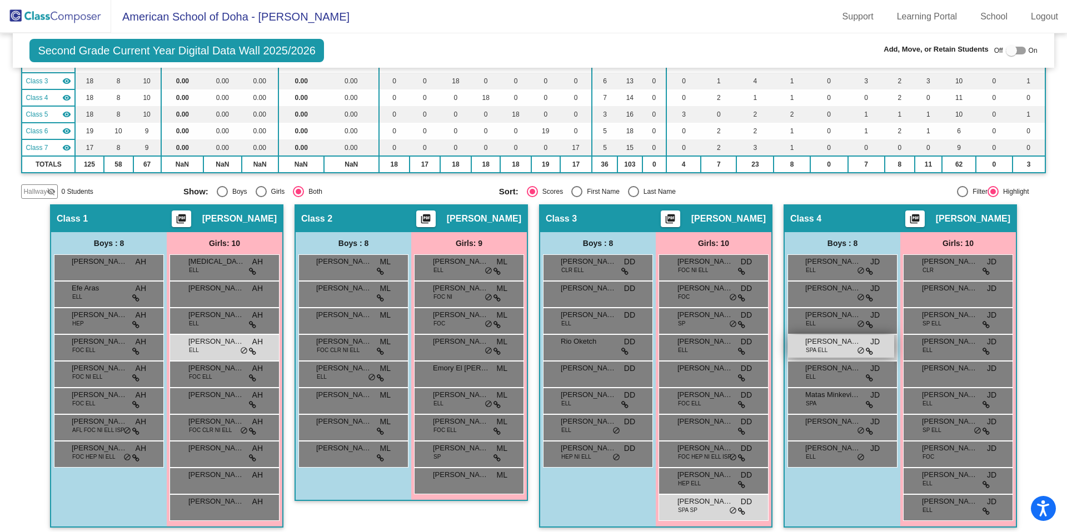
click at [815, 348] on span "SPA ELL" at bounding box center [817, 350] width 22 height 8
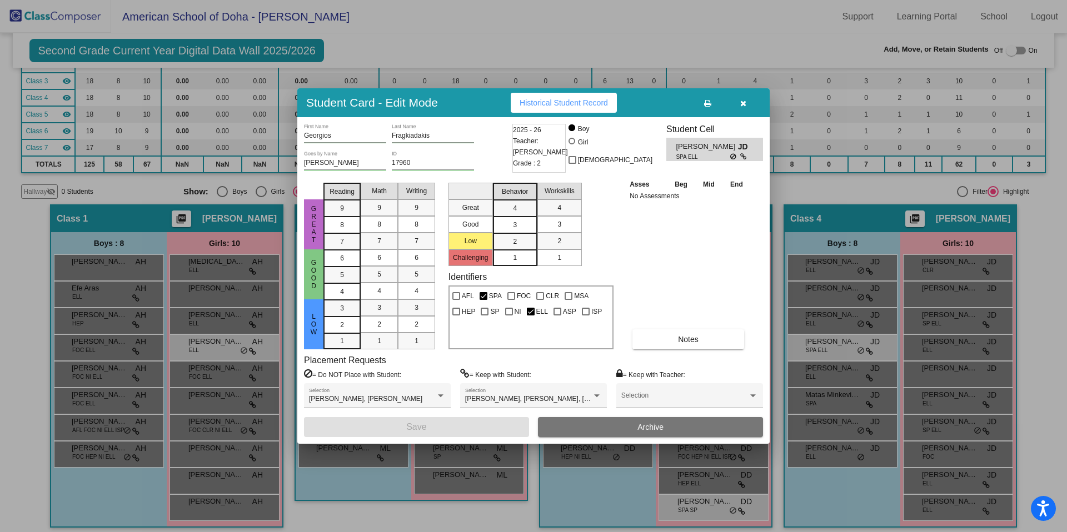
click at [824, 187] on div at bounding box center [533, 266] width 1067 height 532
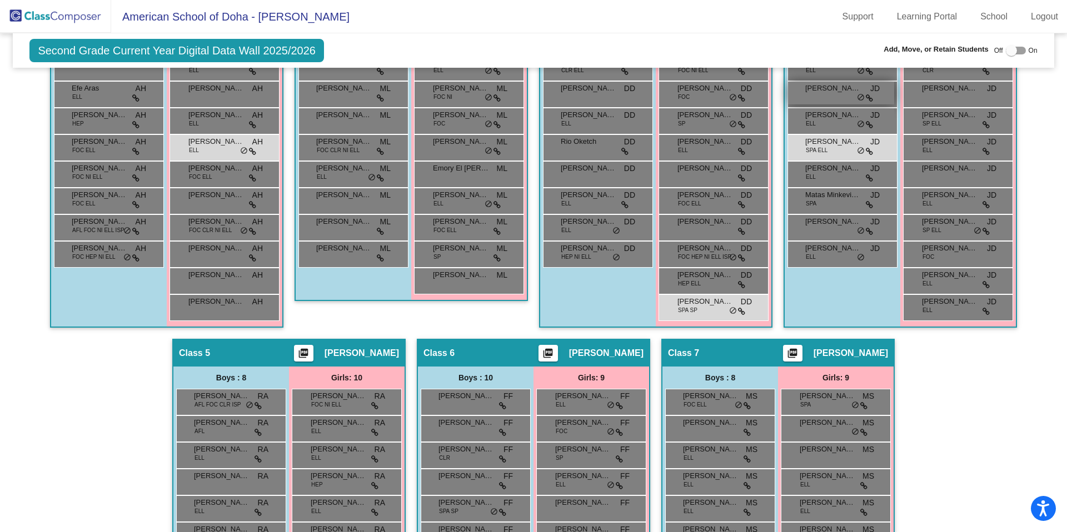
scroll to position [472, 0]
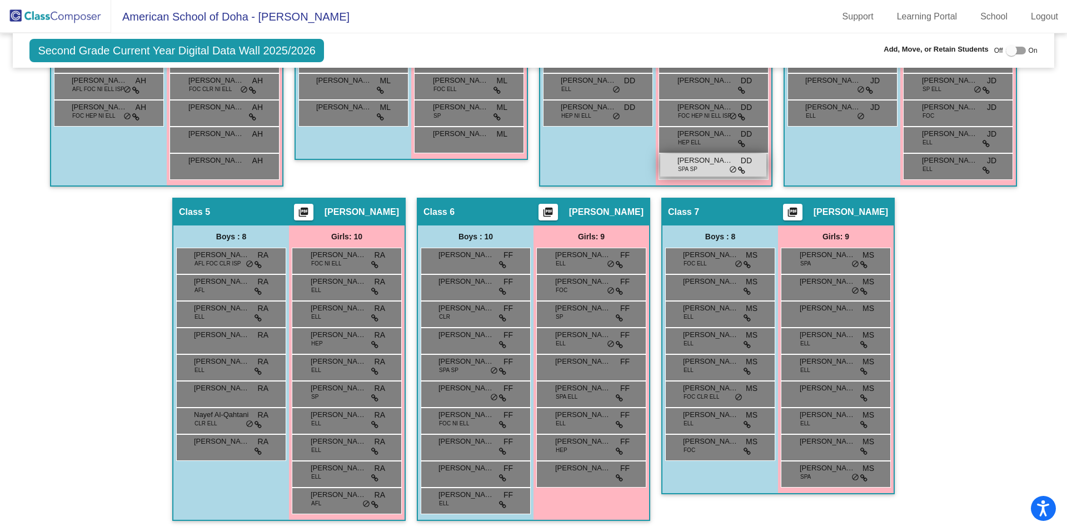
click at [697, 175] on div "Éinín [PERSON_NAME] SPA SP DD lock do_not_disturb_alt" at bounding box center [713, 165] width 106 height 23
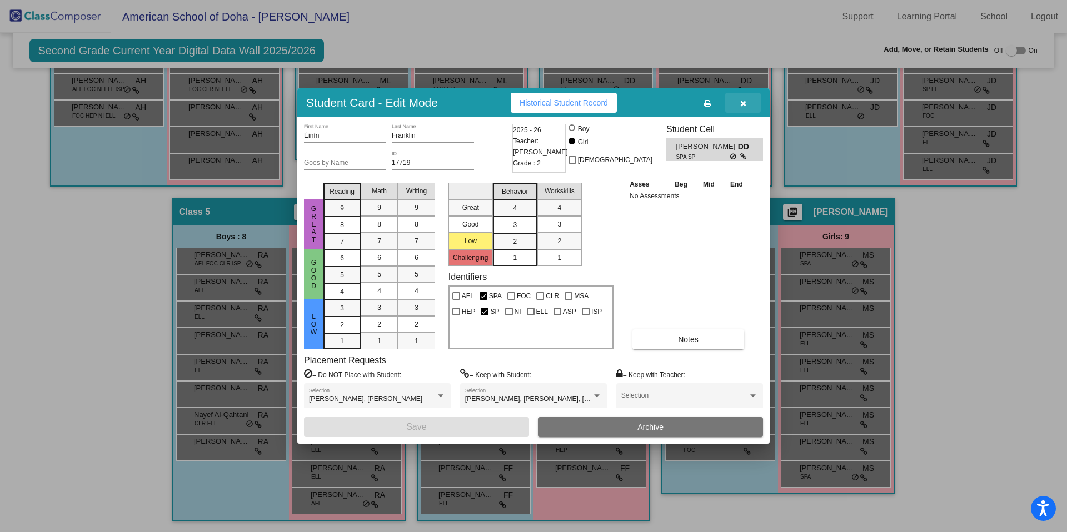
click at [746, 102] on button "button" at bounding box center [743, 103] width 36 height 20
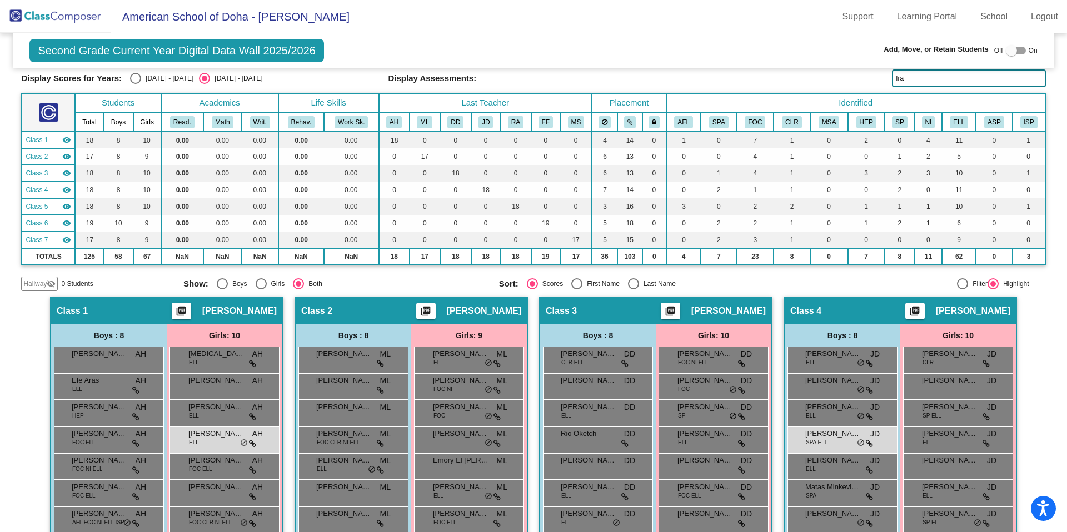
scroll to position [0, 0]
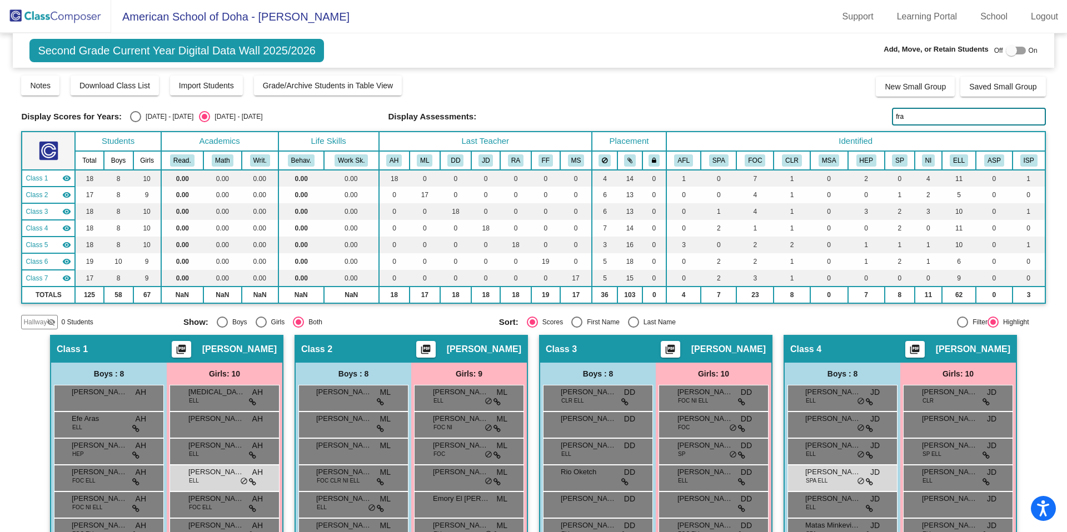
click at [71, 9] on img at bounding box center [55, 16] width 111 height 33
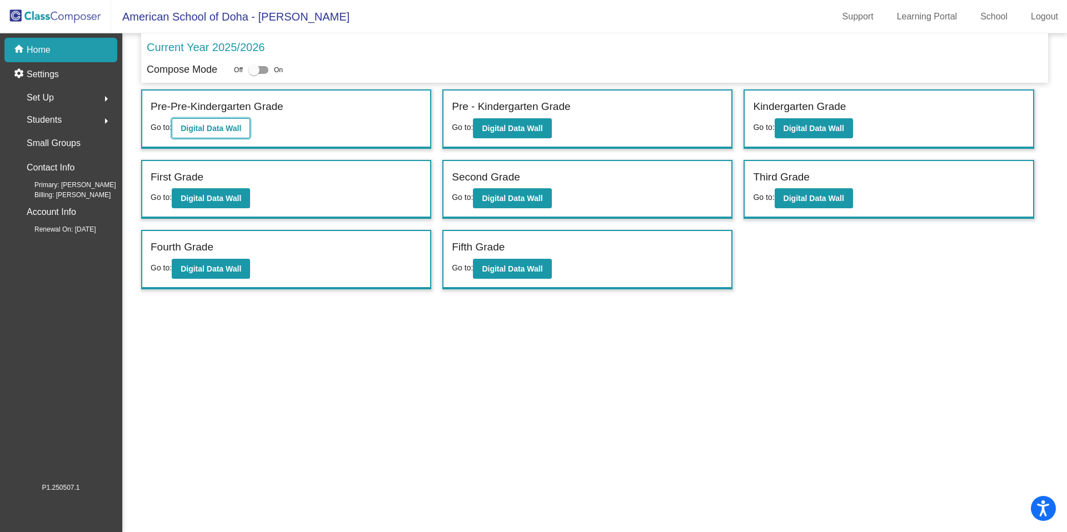
click at [214, 124] on b "Digital Data Wall" at bounding box center [211, 128] width 61 height 9
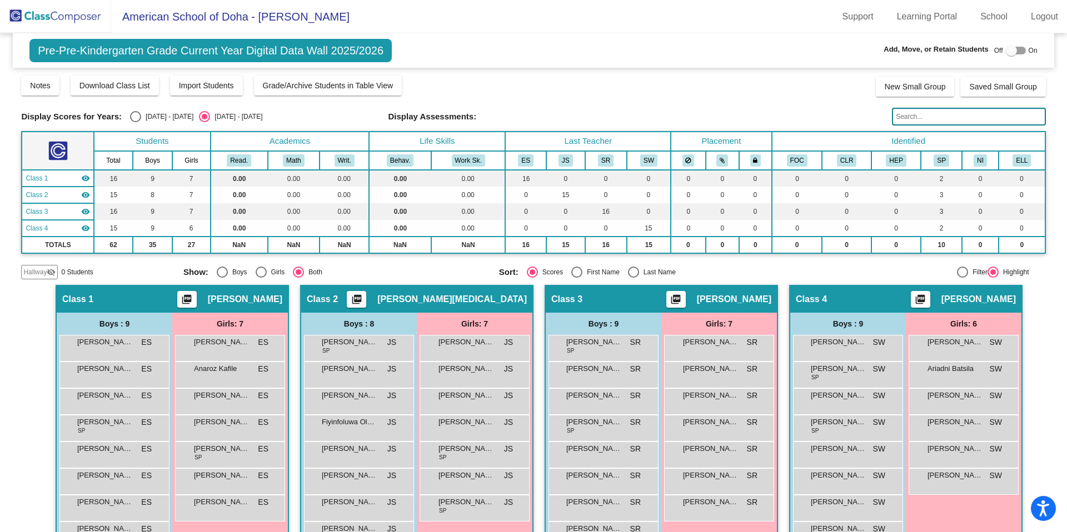
click at [927, 121] on input "text" at bounding box center [968, 117] width 153 height 18
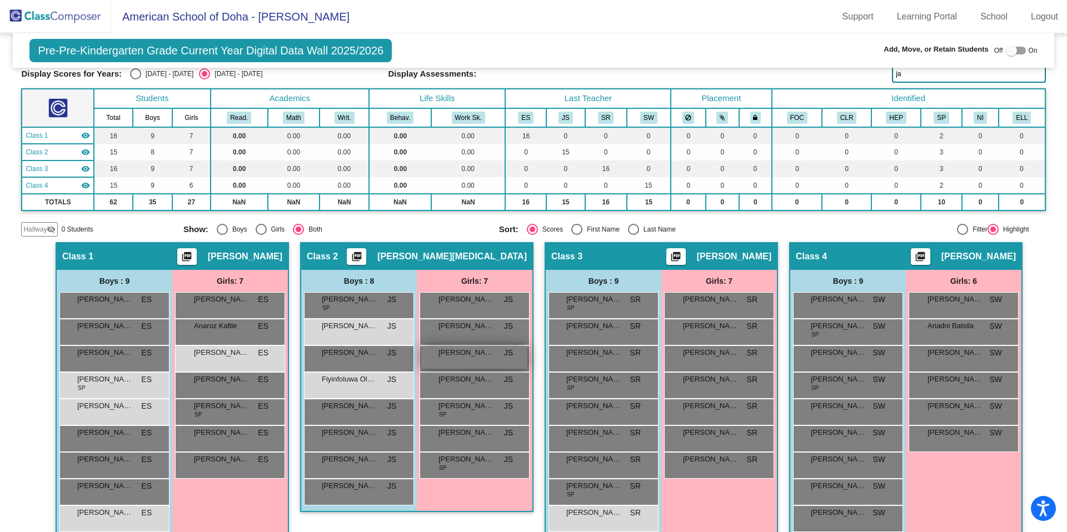
scroll to position [61, 0]
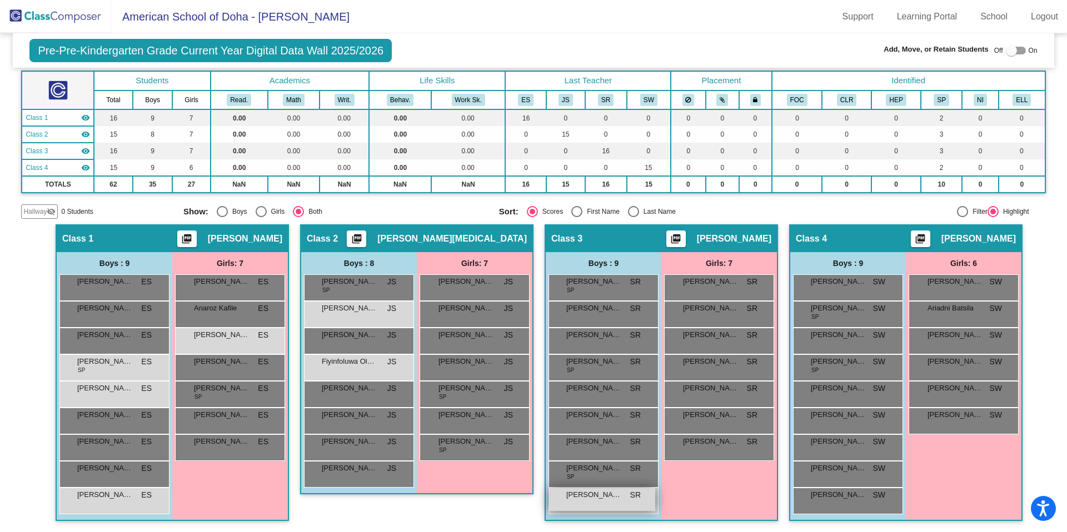
type input "ja"
click at [613, 497] on span "[PERSON_NAME]" at bounding box center [594, 494] width 56 height 11
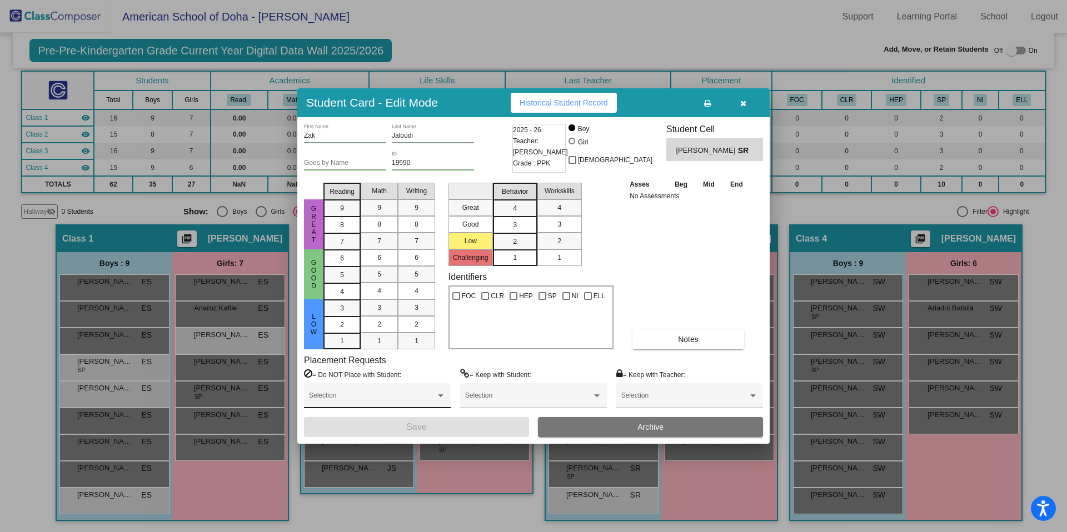
click at [426, 394] on div "Selection" at bounding box center [377, 398] width 137 height 20
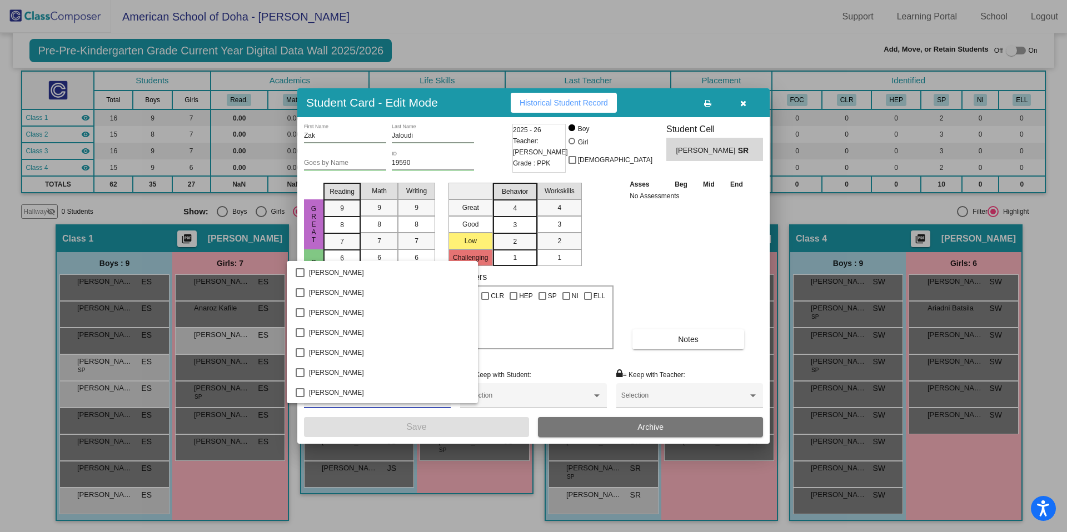
scroll to position [1078, 0]
click at [298, 391] on mat-pseudo-checkbox at bounding box center [300, 393] width 9 height 9
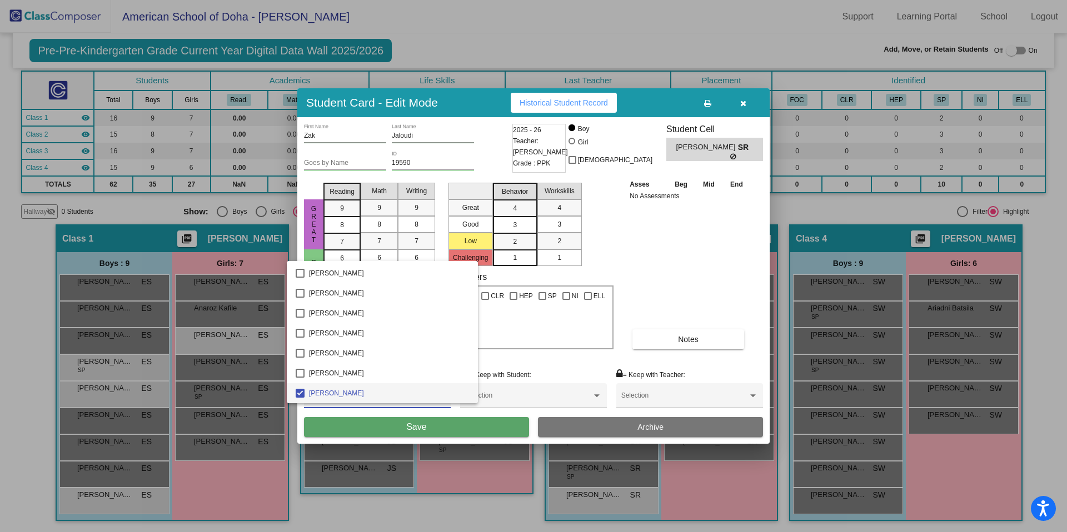
click at [416, 426] on div at bounding box center [533, 266] width 1067 height 532
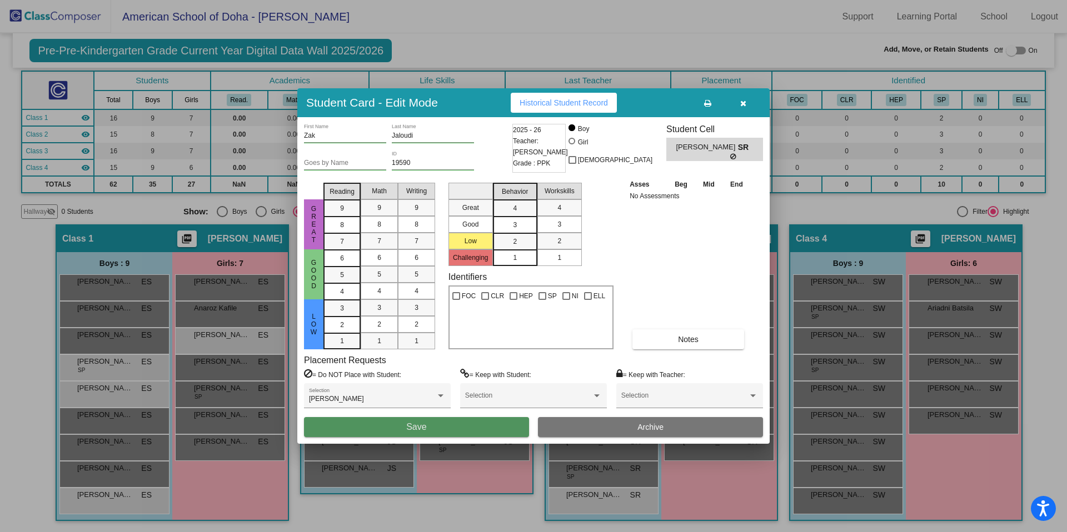
click at [419, 429] on span "Save" at bounding box center [416, 426] width 20 height 9
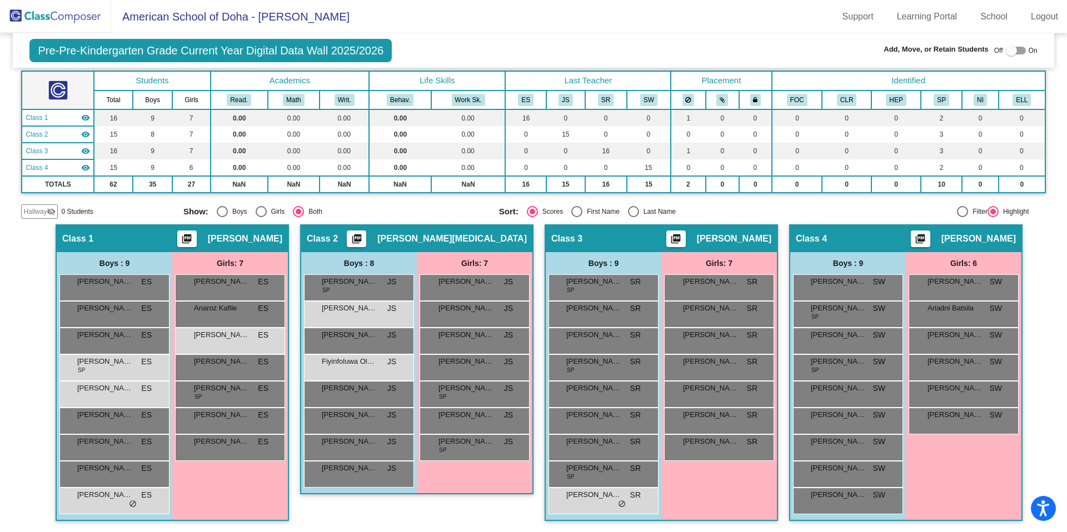
scroll to position [0, 0]
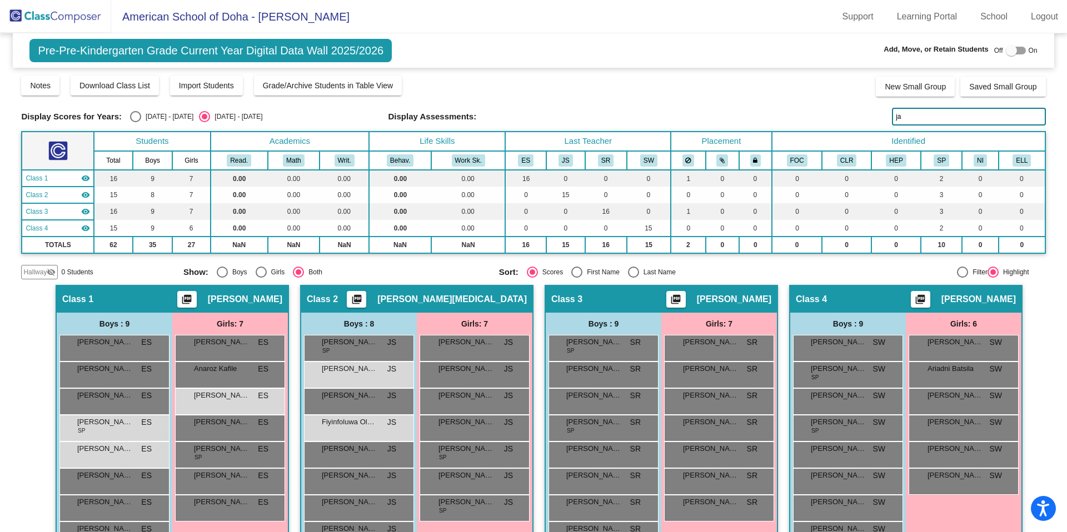
click at [935, 114] on input "ja" at bounding box center [968, 117] width 153 height 18
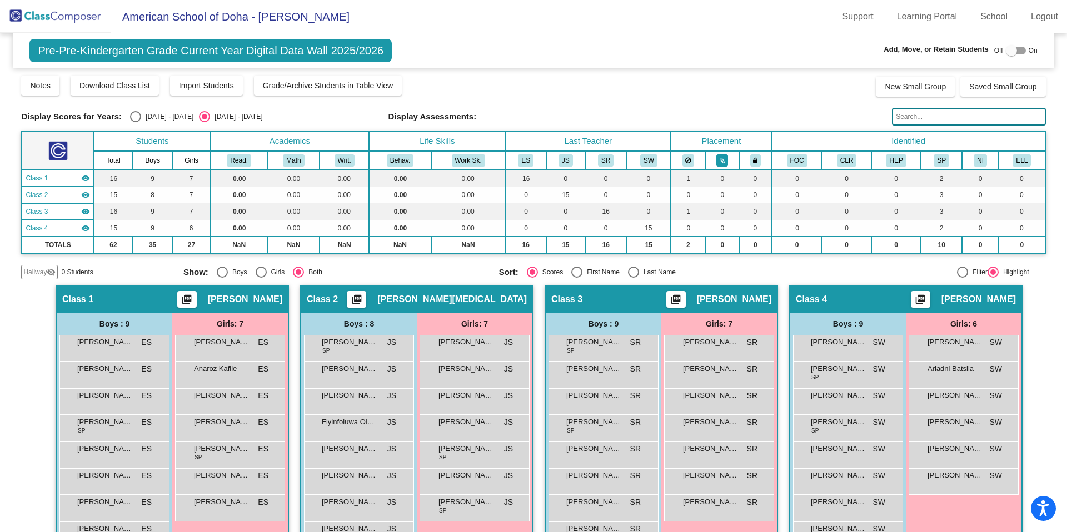
drag, startPoint x: 749, startPoint y: 108, endPoint x: 719, endPoint y: 166, distance: 65.3
click at [748, 108] on div "Display Scores for Years: [DATE] - [DATE] [DATE] - [DATE] Display Assessments:" at bounding box center [533, 117] width 1024 height 18
